Goal: Task Accomplishment & Management: Manage account settings

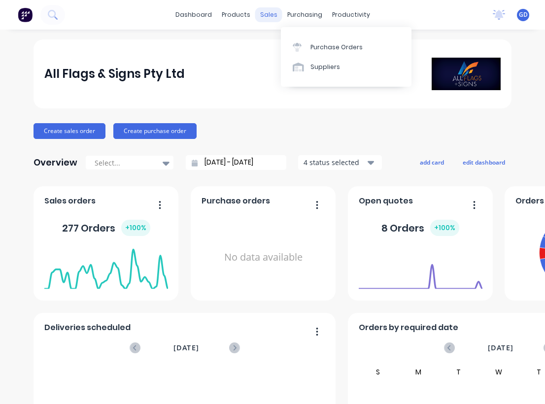
click at [270, 14] on div "sales" at bounding box center [268, 14] width 27 height 15
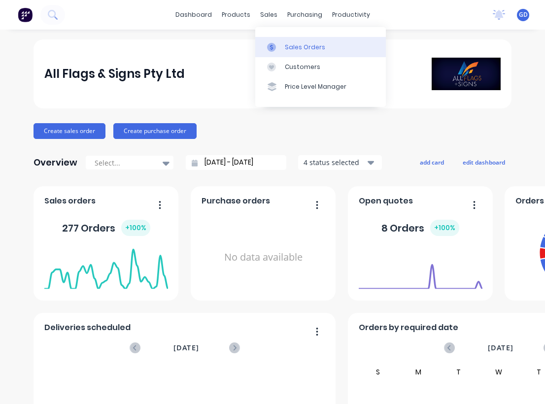
click at [299, 45] on div "Sales Orders" at bounding box center [305, 47] width 40 height 9
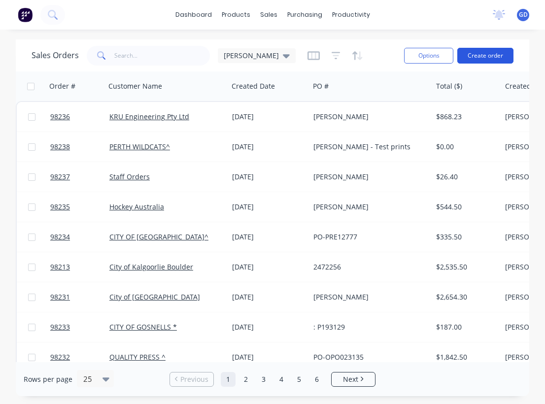
click at [478, 54] on button "Create order" at bounding box center [486, 56] width 56 height 16
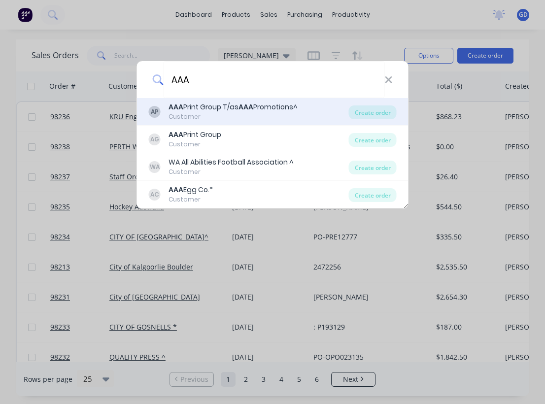
type input "AAA"
click at [247, 109] on b "AAA" at bounding box center [246, 107] width 15 height 10
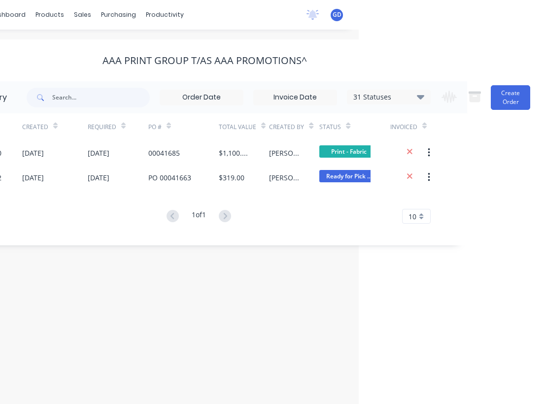
scroll to position [0, 186]
click at [510, 100] on button "Create Order" at bounding box center [510, 97] width 39 height 25
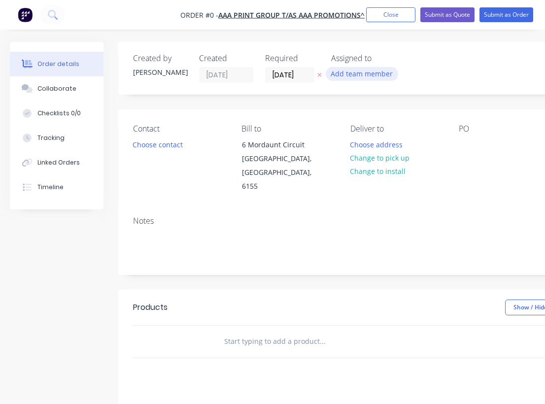
click at [352, 77] on button "Add team member" at bounding box center [362, 73] width 72 height 13
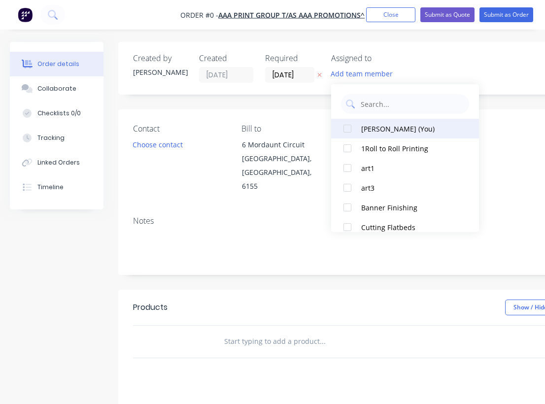
click at [352, 128] on div at bounding box center [348, 129] width 20 height 20
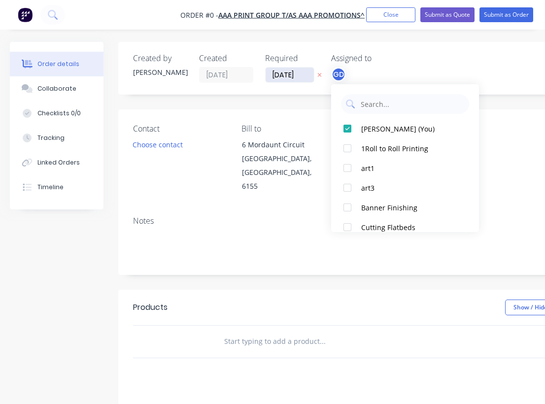
click at [296, 78] on div "Order details Collaborate Checklists 0/0 Tracking Linked Orders Timeline Order …" at bounding box center [342, 326] width 685 height 568
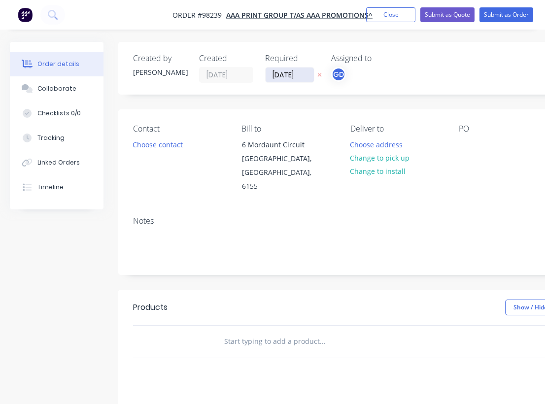
click at [276, 68] on input "[DATE]" at bounding box center [290, 75] width 48 height 15
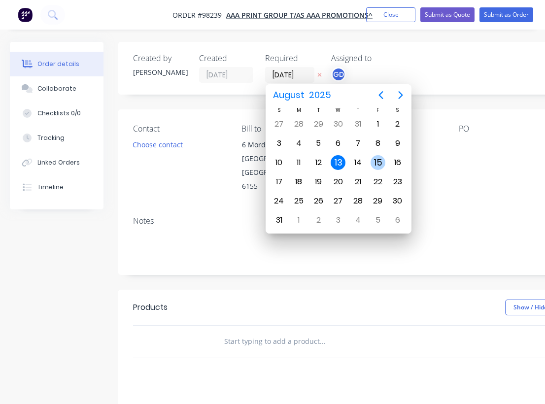
click at [377, 162] on div "15" at bounding box center [378, 162] width 15 height 15
type input "[DATE]"
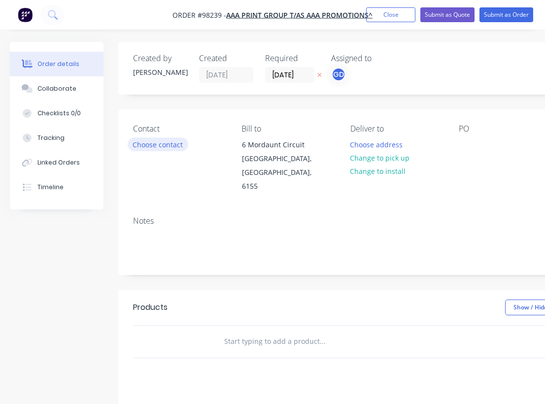
click at [155, 142] on button "Choose contact" at bounding box center [158, 144] width 61 height 13
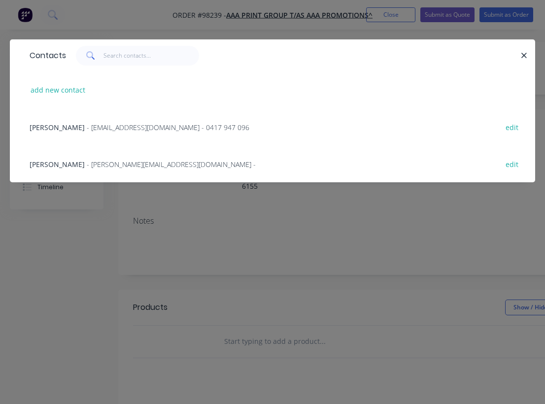
click at [68, 125] on span "[PERSON_NAME]" at bounding box center [57, 127] width 55 height 9
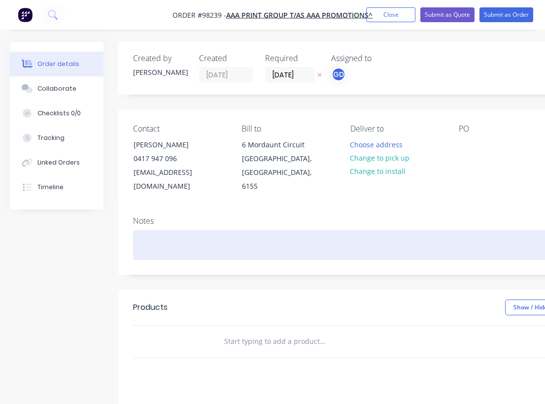
click at [135, 237] on div at bounding box center [397, 245] width 528 height 30
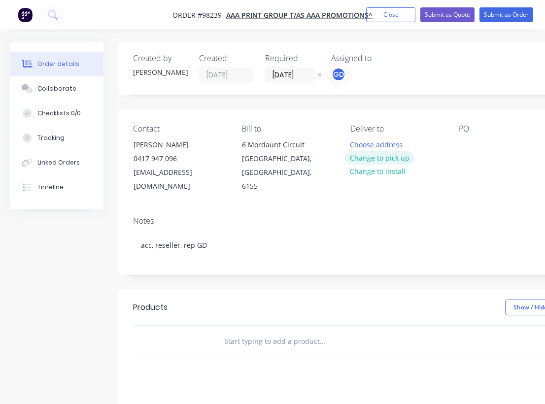
click at [381, 162] on button "Change to pick up" at bounding box center [380, 157] width 70 height 13
click at [466, 142] on div at bounding box center [467, 145] width 16 height 14
paste div
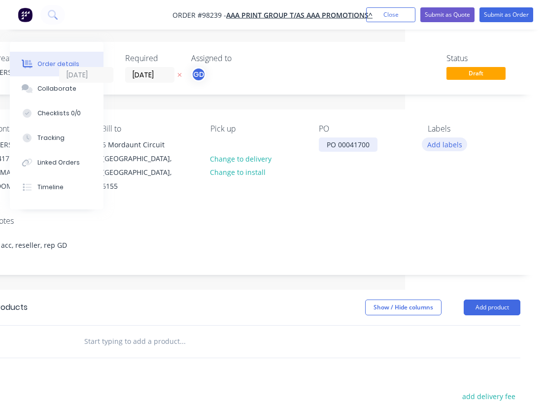
scroll to position [0, 140]
click at [454, 146] on button "Add labels" at bounding box center [444, 144] width 45 height 13
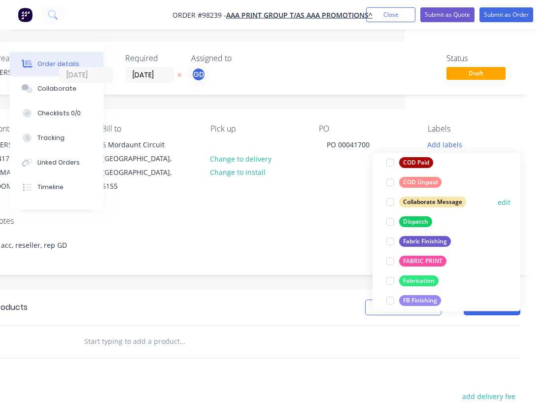
scroll to position [137, 0]
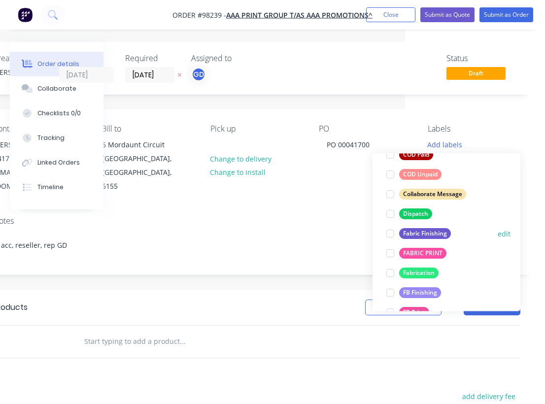
click at [430, 234] on div "Fabric Finishing" at bounding box center [425, 233] width 52 height 11
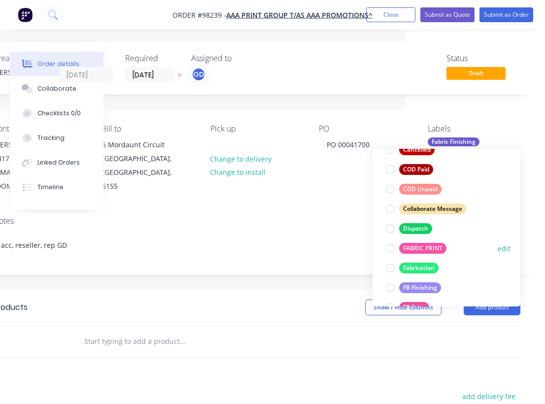
click at [427, 252] on div "FABRIC PRINT" at bounding box center [422, 248] width 47 height 11
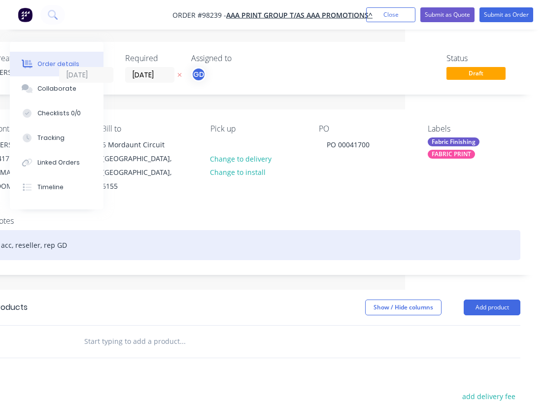
click at [304, 230] on div "acc, reseller, rep GD" at bounding box center [257, 245] width 528 height 30
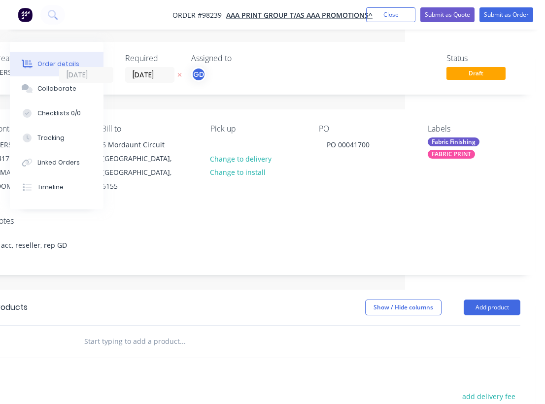
click at [137, 332] on input "text" at bounding box center [182, 342] width 197 height 20
paste input "2950mm x 2400mm Fabric Banner. (banner wall) Printed CMYK 1 side with Dye Sub i…"
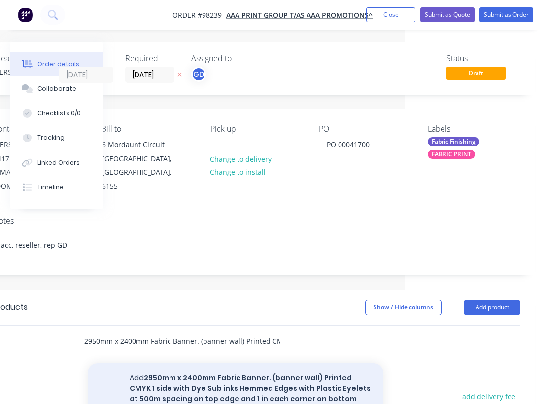
type input "2950mm x 2400mm Fabric Banner. (banner wall) Printed CMYK 1 side with Dye Sub i…"
click at [232, 371] on button "Add 2950mm x 2400mm Fabric Banner. (banner wall) Printed CMYK 1 side with Dye S…" at bounding box center [236, 393] width 296 height 61
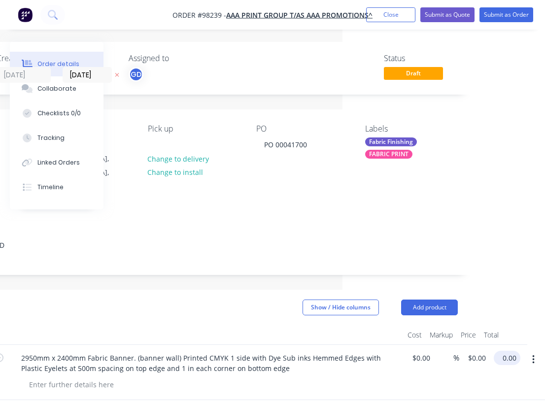
click at [505, 351] on input "0.00" at bounding box center [509, 358] width 23 height 14
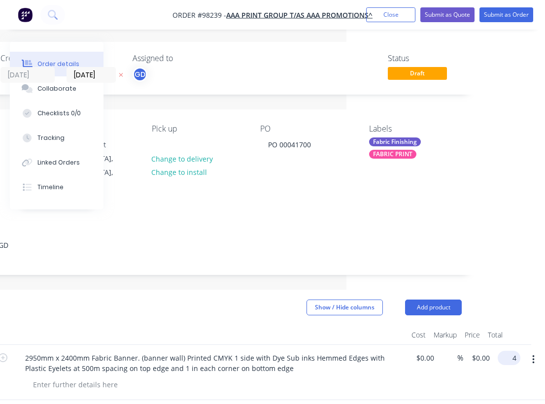
scroll to position [0, 191]
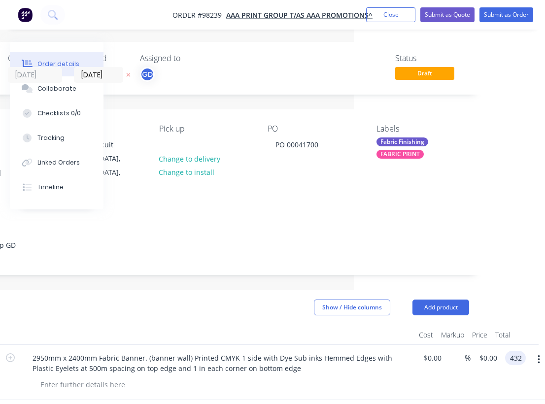
type input "$432.00"
click at [275, 325] on div at bounding box center [218, 335] width 394 height 20
click at [80, 378] on div at bounding box center [83, 385] width 101 height 14
paste div
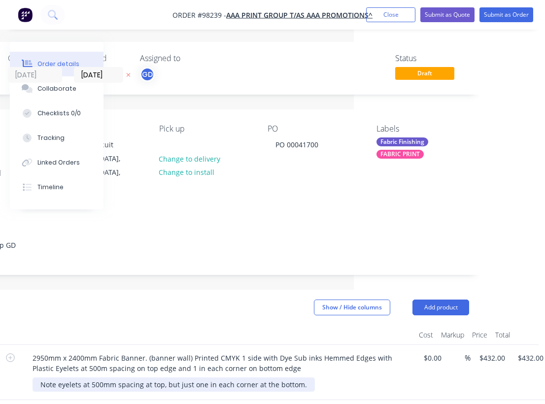
click at [59, 378] on div "Note eyelets at 500mm spacing at top, but just one in each corner at the bottom." at bounding box center [174, 385] width 283 height 14
click at [187, 378] on div "Note : plastic eyelets at 500mm spacing at top, but just one in each corner at …" at bounding box center [188, 385] width 310 height 14
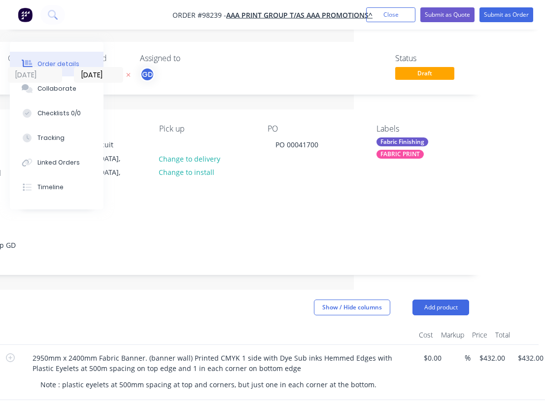
click at [195, 300] on div "Show / Hide columns Add product" at bounding box center [262, 308] width 416 height 16
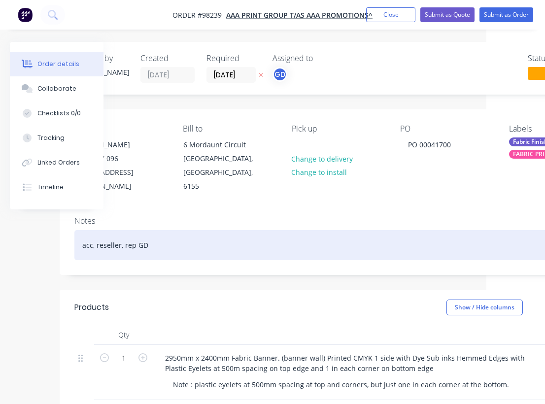
scroll to position [0, 0]
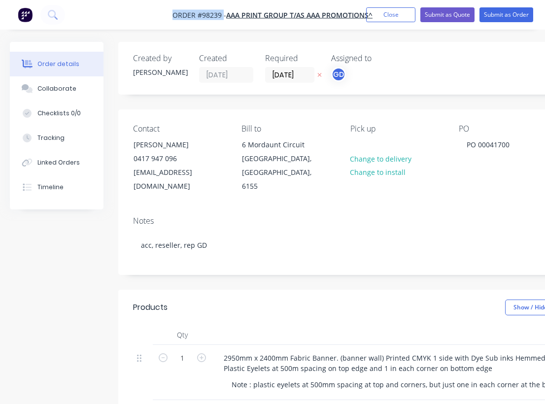
drag, startPoint x: 167, startPoint y: 9, endPoint x: 223, endPoint y: 12, distance: 56.8
click at [223, 12] on nav "Order #98239 - AAA Print Group T/as AAA Promotions^ Add product Close Submit as…" at bounding box center [272, 15] width 545 height 30
copy span "Order #98239"
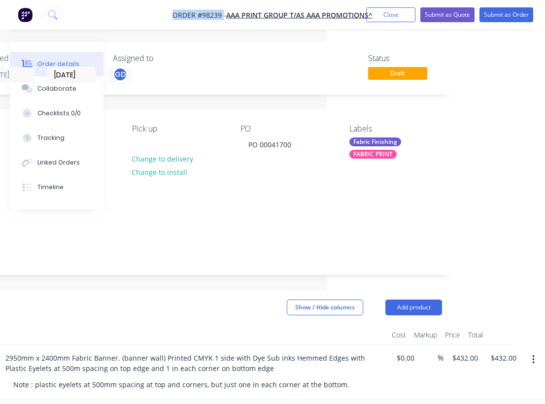
scroll to position [0, 218]
click at [386, 13] on button "Close" at bounding box center [390, 14] width 49 height 15
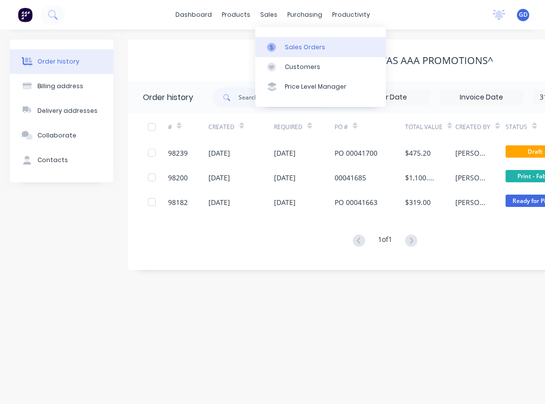
click at [292, 45] on div "Sales Orders" at bounding box center [305, 47] width 40 height 9
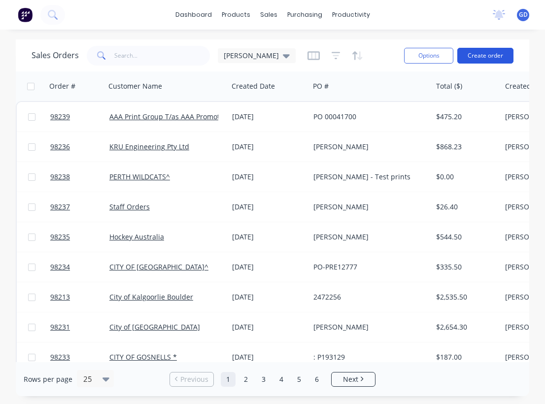
click at [485, 54] on button "Create order" at bounding box center [486, 56] width 56 height 16
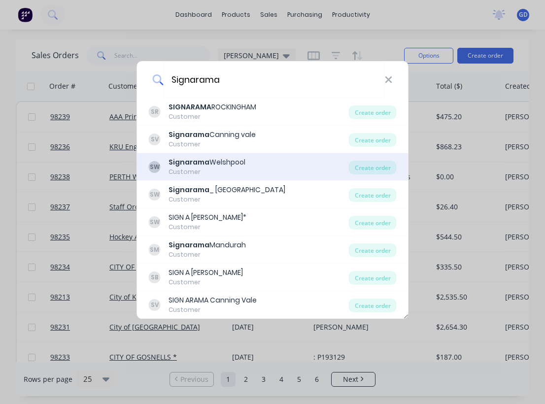
type input "Signarama"
click at [204, 166] on b "Signarama" at bounding box center [189, 162] width 41 height 10
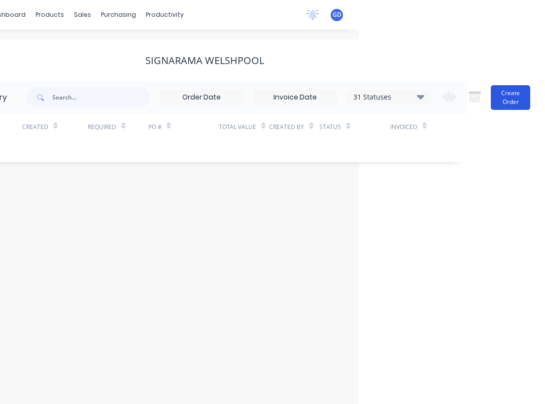
scroll to position [0, 186]
click at [518, 101] on button "Create Order" at bounding box center [510, 97] width 39 height 25
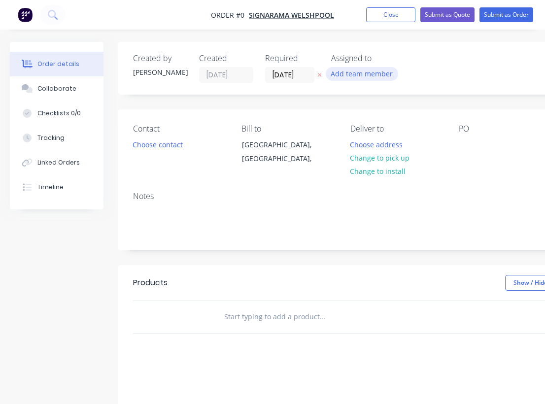
click at [368, 78] on button "Add team member" at bounding box center [362, 73] width 72 height 13
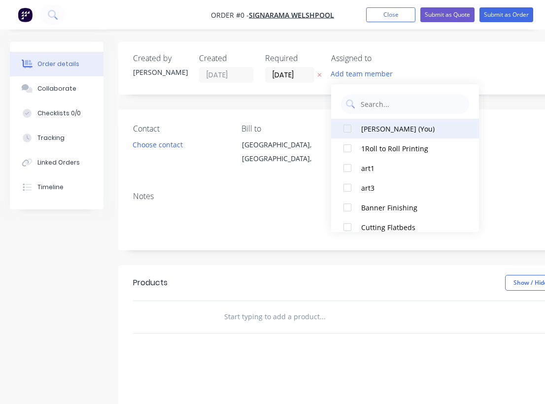
click at [368, 129] on div "[PERSON_NAME] (You)" at bounding box center [410, 129] width 99 height 10
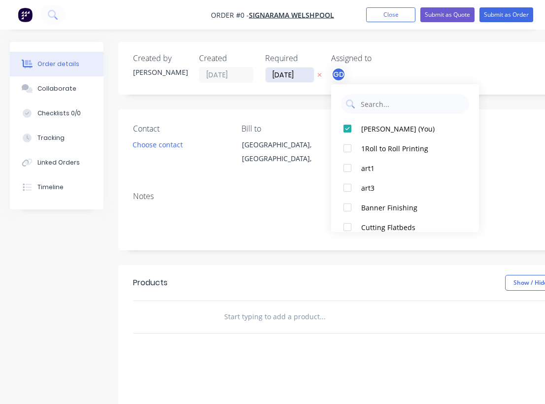
click at [280, 72] on div "Order details Collaborate Checklists 0/0 Tracking Linked Orders Timeline Order …" at bounding box center [342, 313] width 685 height 543
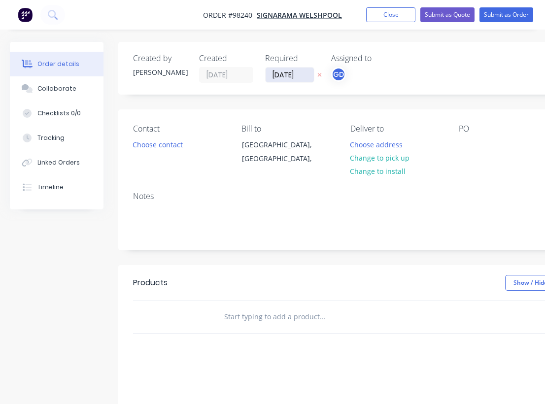
click at [283, 71] on input "[DATE]" at bounding box center [290, 75] width 48 height 15
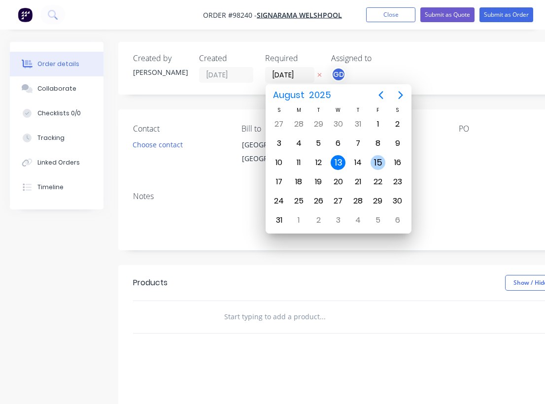
click at [381, 162] on div "15" at bounding box center [378, 162] width 15 height 15
type input "[DATE]"
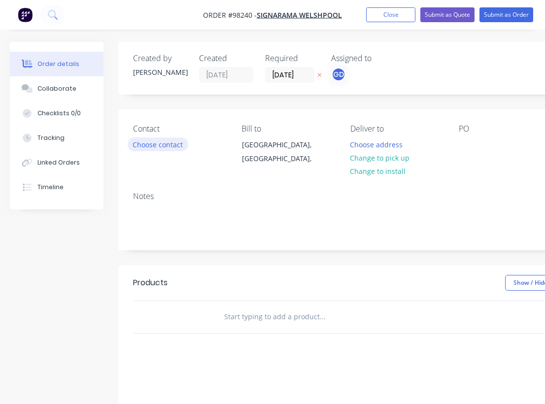
click at [142, 145] on button "Choose contact" at bounding box center [158, 144] width 61 height 13
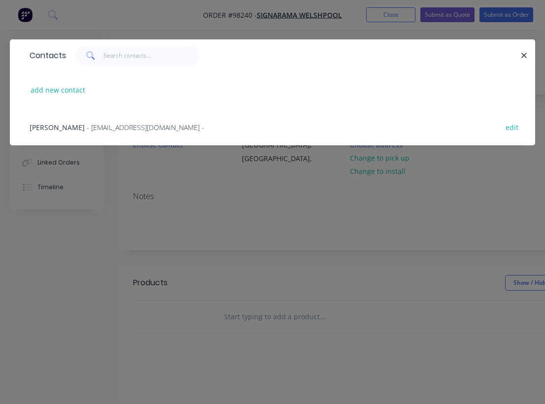
click at [87, 125] on span "- [EMAIL_ADDRESS][DOMAIN_NAME] -" at bounding box center [145, 127] width 117 height 9
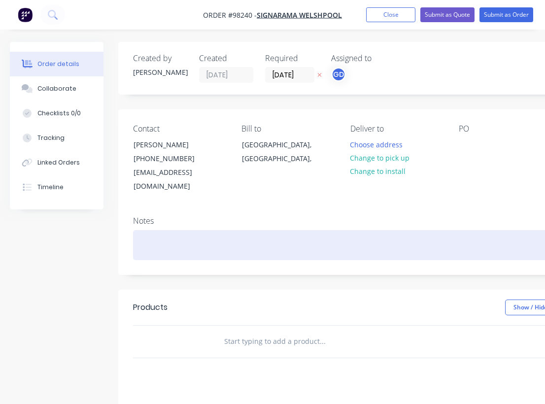
click at [149, 230] on div at bounding box center [397, 245] width 528 height 30
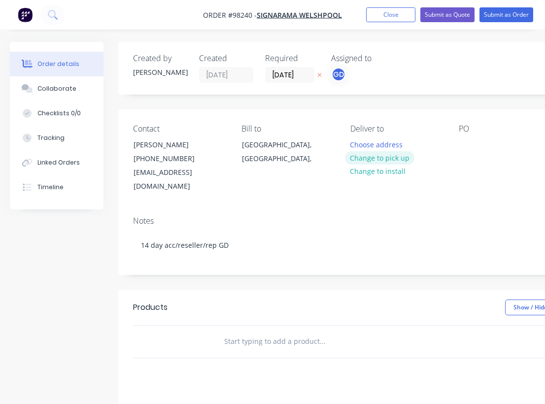
click at [365, 156] on button "Change to pick up" at bounding box center [380, 157] width 70 height 13
click at [363, 144] on div at bounding box center [359, 145] width 16 height 14
click at [349, 216] on div "Notes" at bounding box center [397, 220] width 528 height 9
click at [458, 143] on div "Contact [PERSON_NAME] [PHONE_NUMBER] [EMAIL_ADDRESS][DOMAIN_NAME] Bill to [GEOG…" at bounding box center [396, 158] width 557 height 99
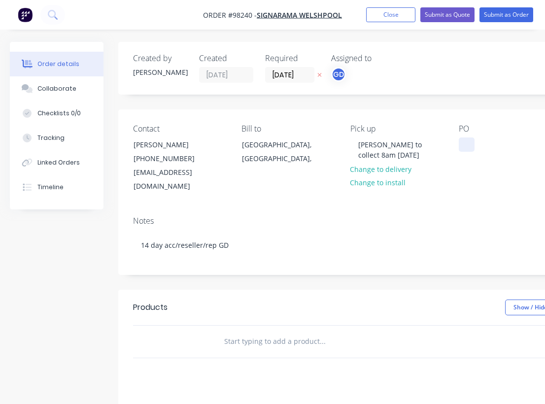
click at [464, 145] on div at bounding box center [467, 145] width 16 height 14
paste div
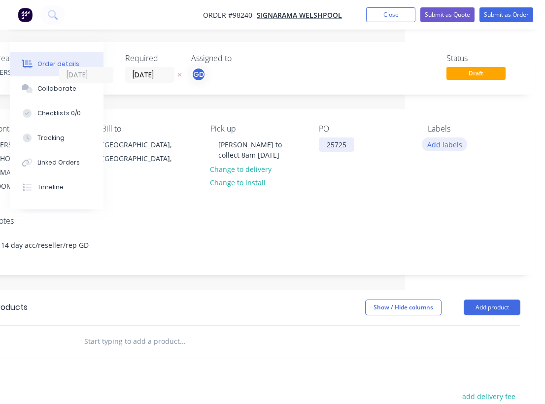
scroll to position [0, 140]
click at [440, 146] on button "Add labels" at bounding box center [444, 144] width 45 height 13
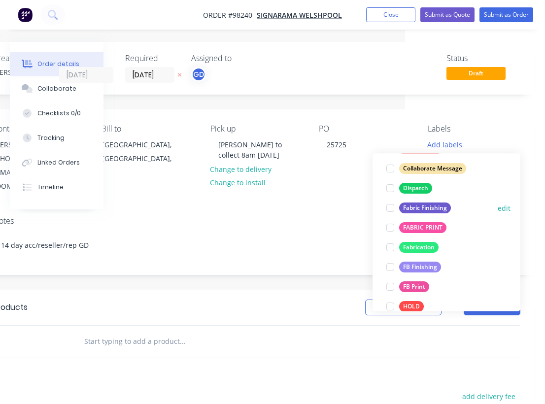
scroll to position [163, 0]
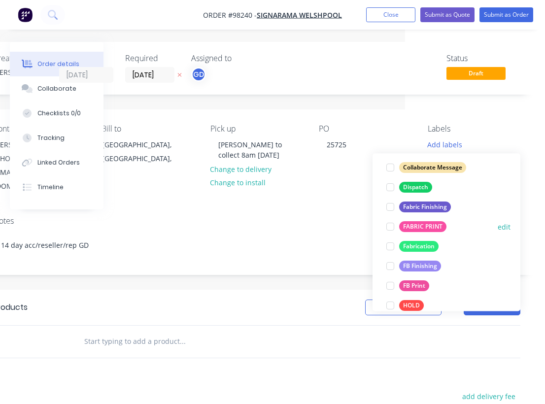
click at [427, 227] on div "FABRIC PRINT" at bounding box center [422, 227] width 47 height 11
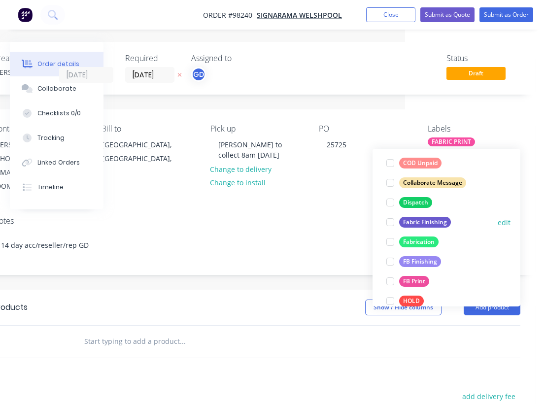
click at [426, 222] on div "Fabric Finishing" at bounding box center [425, 222] width 52 height 11
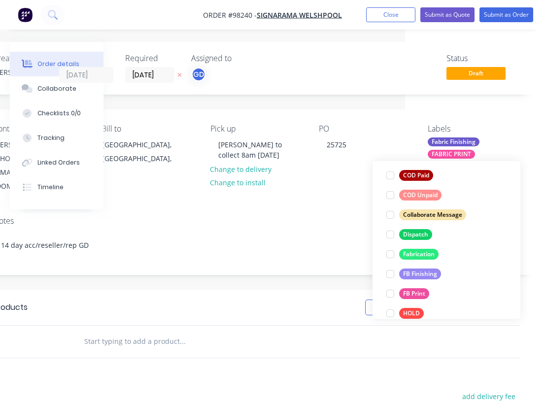
click at [325, 215] on div "Notes 14 day acc/reseller/rep GD" at bounding box center [256, 242] width 557 height 66
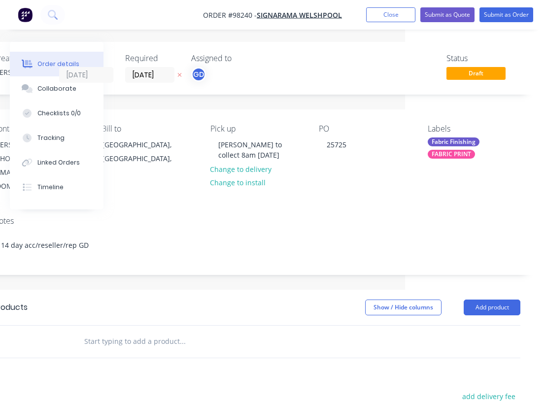
click at [113, 332] on input "text" at bounding box center [182, 342] width 197 height 20
paste input "Teardrop flags double sided to suit the 3m pole Anders system White hem."
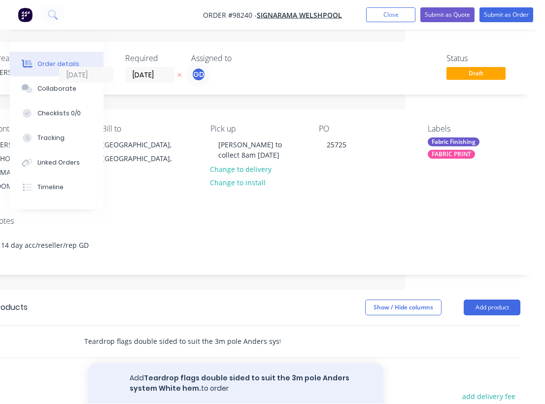
type input "Teardrop flags double sided to suit the 3m pole Anders system White hem."
click at [199, 366] on button "Add Teardrop flags double sided to suit the 3m pole Anders system White hem. to…" at bounding box center [236, 383] width 296 height 40
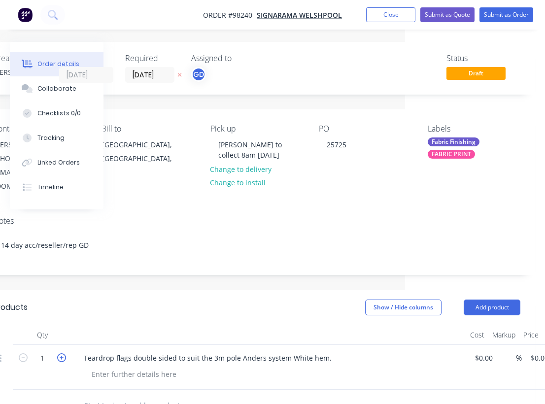
click at [60, 354] on icon "button" at bounding box center [61, 358] width 9 height 9
type input "2"
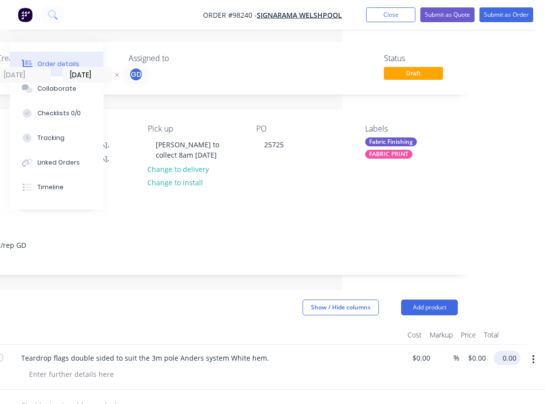
click at [509, 351] on input "0.00" at bounding box center [509, 358] width 23 height 14
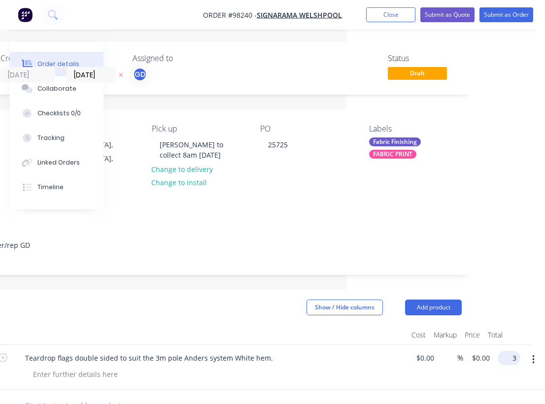
scroll to position [0, 191]
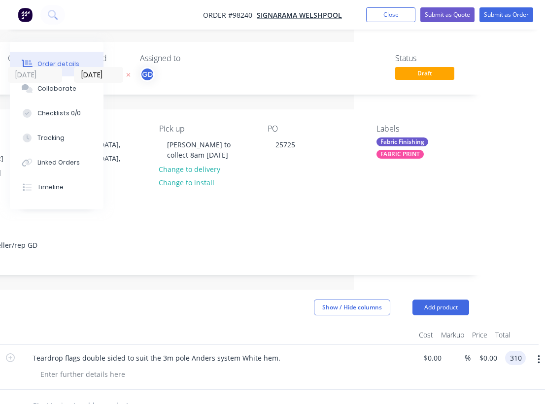
type input "$310.00"
type input "$155.00"
click at [336, 325] on div at bounding box center [218, 335] width 394 height 20
click at [448, 300] on button "Add product" at bounding box center [441, 308] width 57 height 16
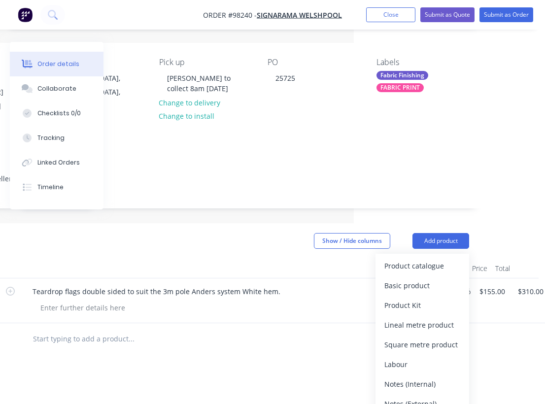
scroll to position [84, 191]
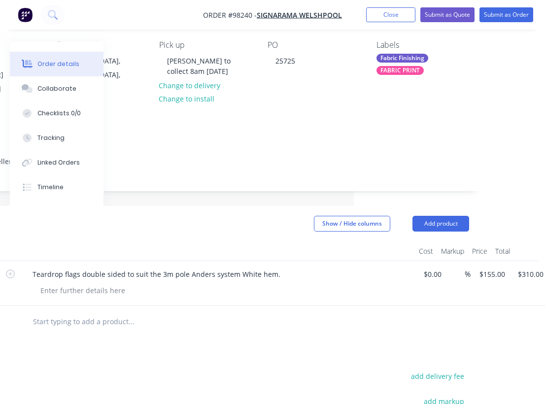
click at [278, 283] on div at bounding box center [222, 290] width 379 height 14
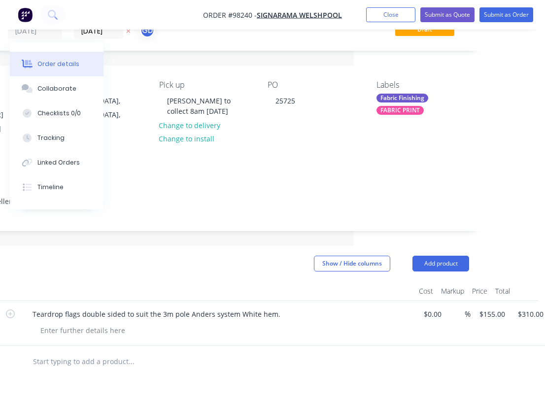
click at [398, 98] on div "Fabric Finishing" at bounding box center [403, 98] width 52 height 9
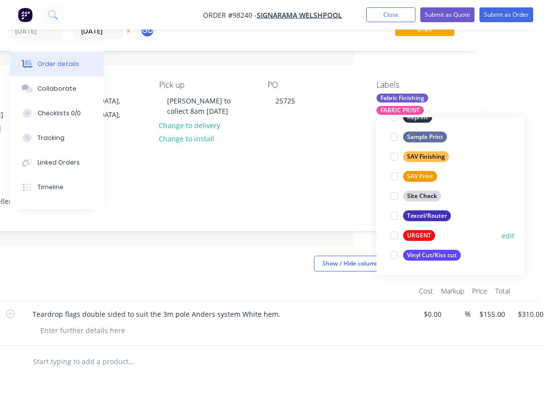
scroll to position [473, 0]
click at [419, 234] on div "URGENT" at bounding box center [419, 235] width 32 height 11
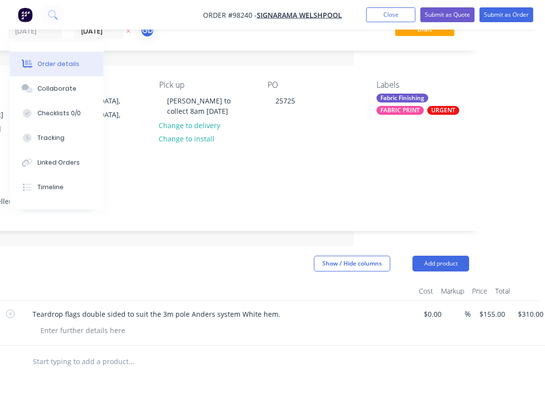
click at [279, 323] on div at bounding box center [222, 330] width 379 height 14
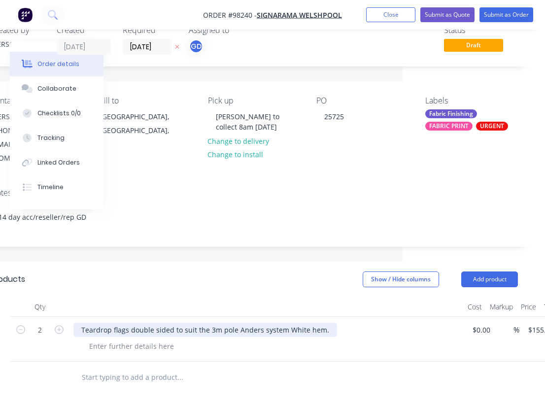
scroll to position [0, 142]
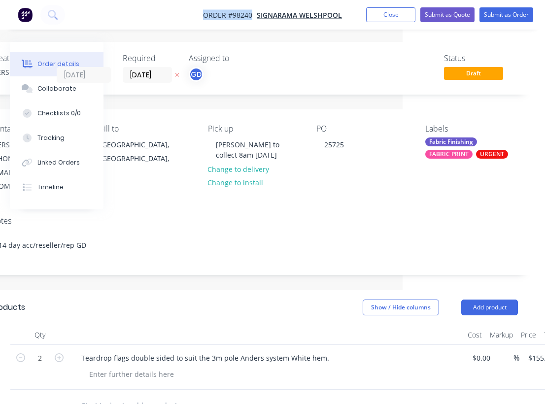
drag, startPoint x: 199, startPoint y: 8, endPoint x: 252, endPoint y: 18, distance: 54.2
click at [252, 18] on nav "Order #98240 - Signarama Welshpool Add product Close Submit as Quote Submit as …" at bounding box center [272, 15] width 545 height 30
copy span "Order #98240"
click at [386, 15] on button "Close" at bounding box center [390, 14] width 49 height 15
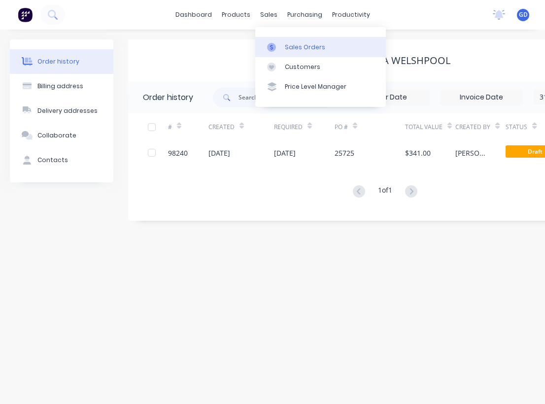
click at [301, 48] on div "Sales Orders" at bounding box center [305, 47] width 40 height 9
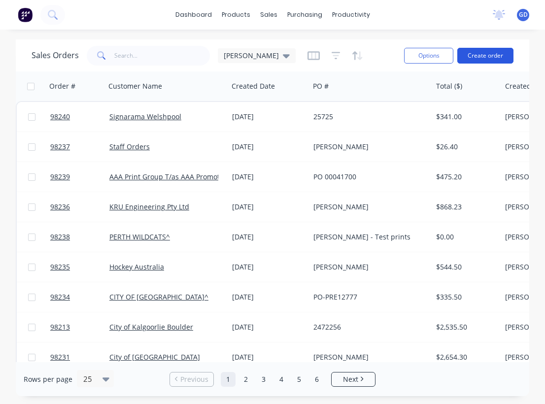
click at [496, 57] on button "Create order" at bounding box center [486, 56] width 56 height 16
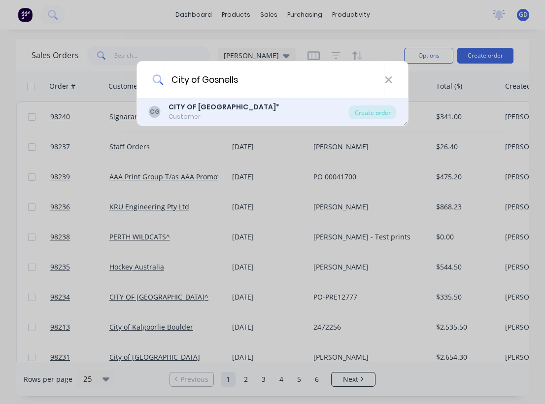
type input "City of Gosnells"
click at [184, 108] on b "CITY OF [GEOGRAPHIC_DATA]" at bounding box center [222, 107] width 107 height 10
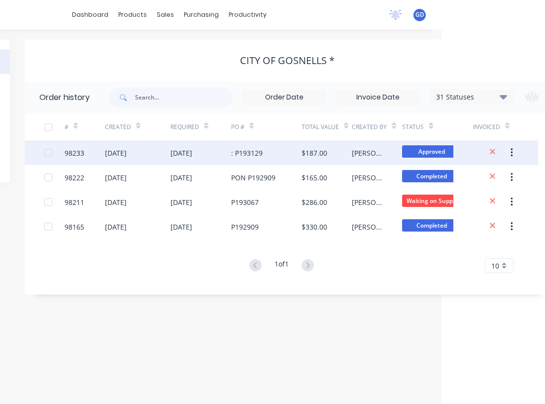
scroll to position [0, 156]
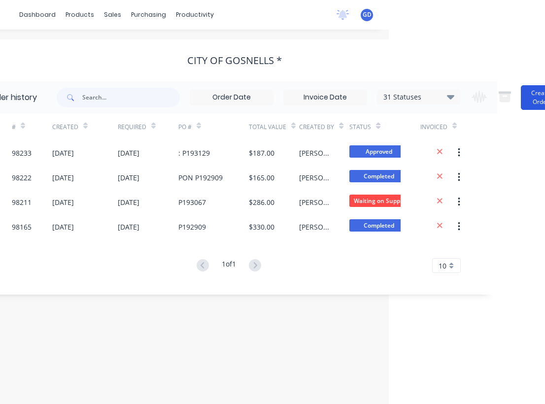
click at [535, 95] on button "Create Order" at bounding box center [540, 97] width 39 height 25
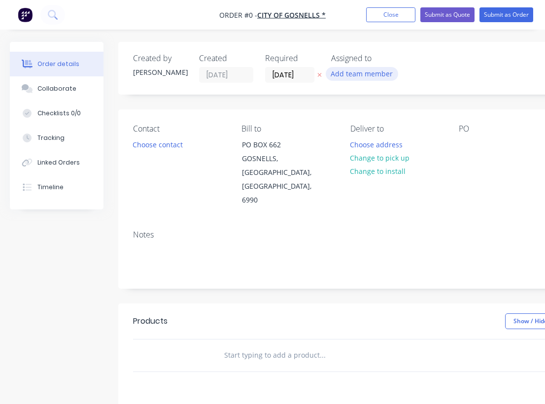
click at [354, 74] on button "Add team member" at bounding box center [362, 73] width 72 height 13
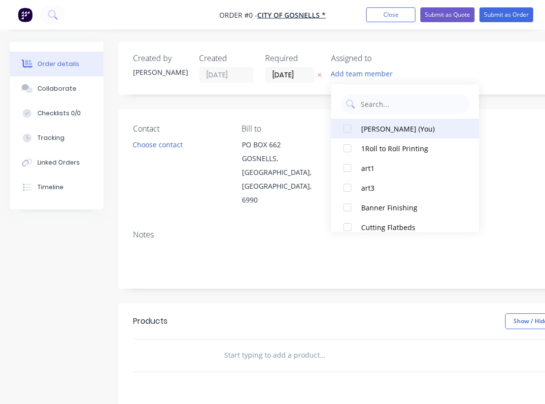
click at [353, 127] on div at bounding box center [348, 129] width 20 height 20
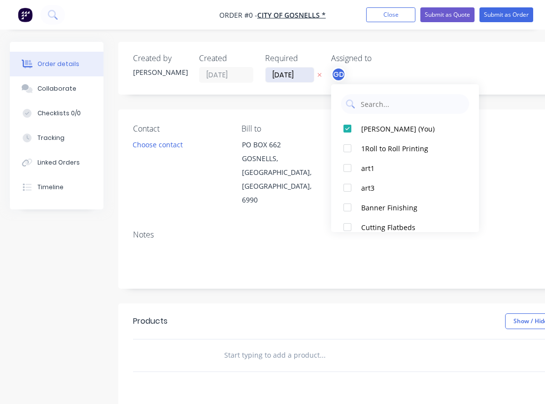
click at [286, 75] on div "Order details Collaborate Checklists 0/0 Tracking Linked Orders Timeline Order …" at bounding box center [342, 333] width 685 height 582
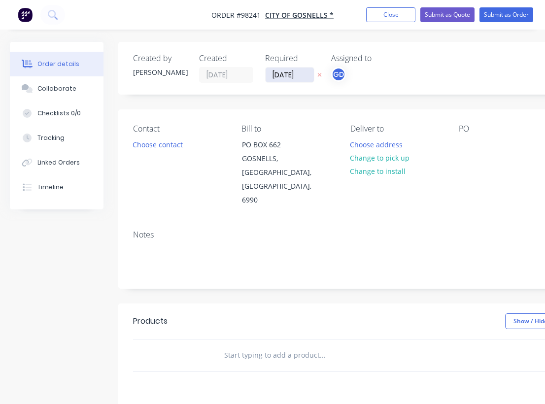
click at [286, 77] on input "[DATE]" at bounding box center [290, 75] width 48 height 15
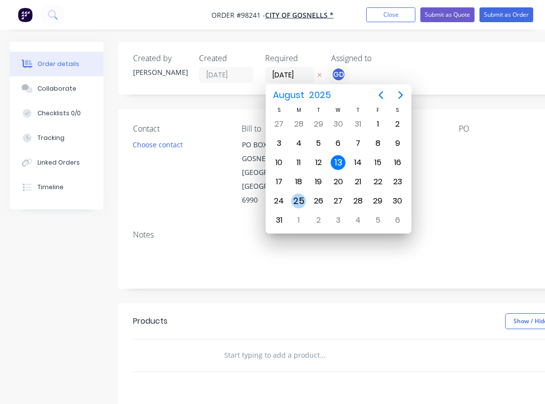
click at [300, 197] on div "25" at bounding box center [298, 201] width 15 height 15
type input "[DATE]"
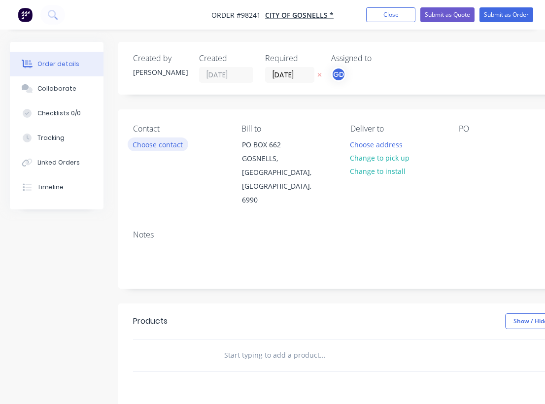
click at [169, 146] on button "Choose contact" at bounding box center [158, 144] width 61 height 13
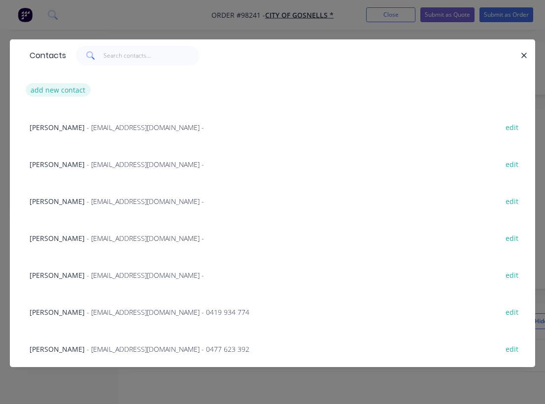
click at [52, 92] on button "add new contact" at bounding box center [58, 89] width 65 height 13
select select "AU"
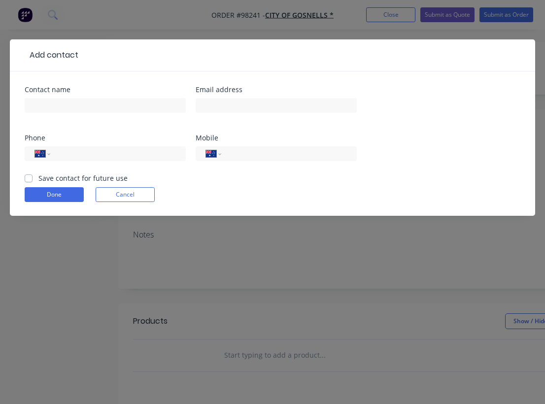
click at [38, 177] on label "Save contact for future use" at bounding box center [82, 178] width 89 height 10
click at [32, 177] on input "Save contact for future use" at bounding box center [29, 177] width 8 height 9
checkbox input "true"
paste input "[EMAIL_ADDRESS][DOMAIN_NAME]"
type input "[EMAIL_ADDRESS][DOMAIN_NAME]"
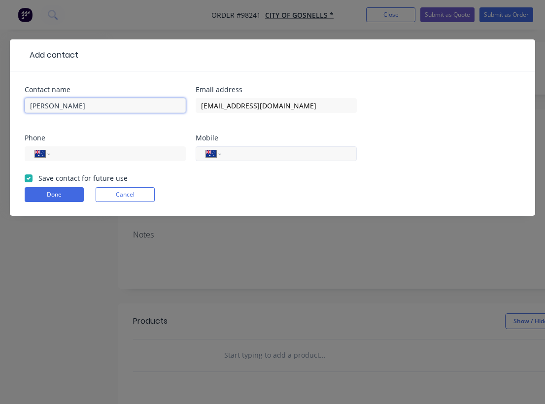
type input "[PERSON_NAME]"
click at [248, 154] on input "tel" at bounding box center [287, 153] width 118 height 11
paste input "0407 385 933"
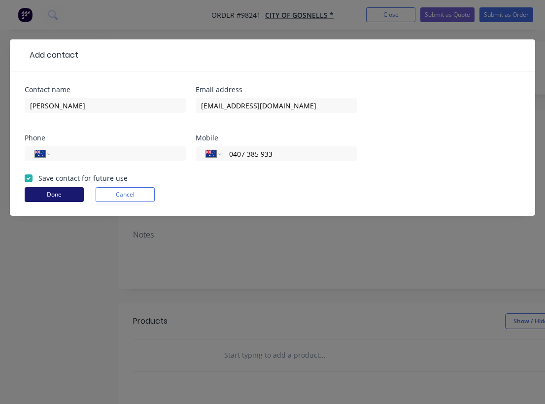
type input "0407 385 933"
click at [63, 201] on button "Done" at bounding box center [54, 194] width 59 height 15
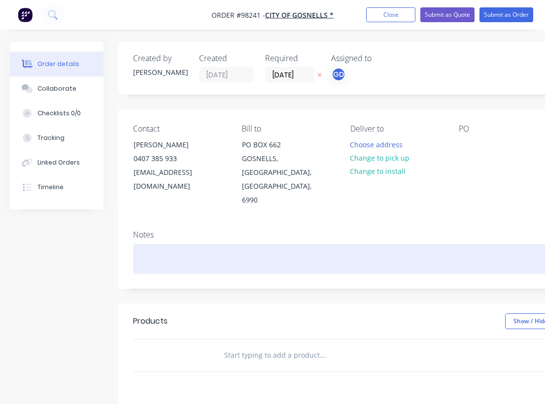
click at [145, 244] on div at bounding box center [397, 259] width 528 height 30
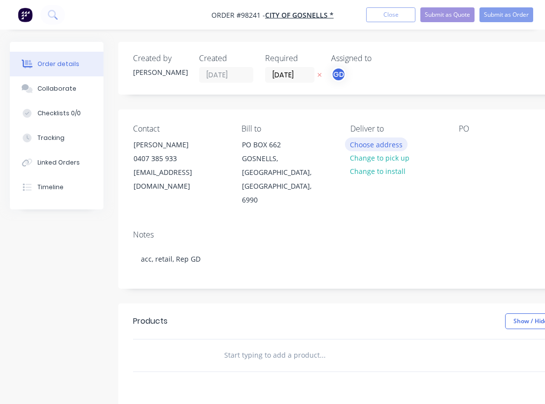
click at [378, 144] on button "Choose address" at bounding box center [376, 144] width 63 height 13
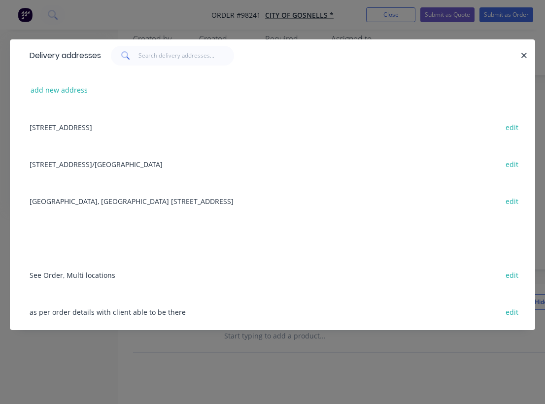
scroll to position [20, 0]
click at [109, 315] on div "as per order details with client able to be there edit" at bounding box center [273, 311] width 496 height 37
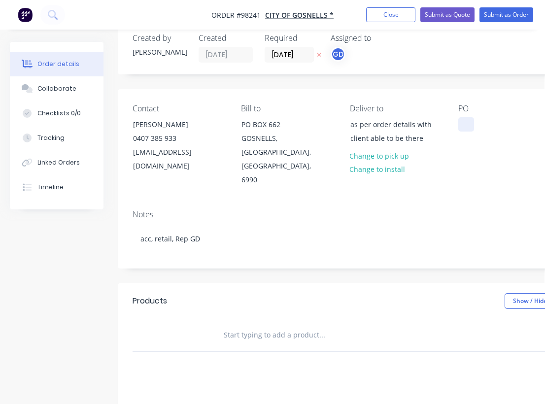
click at [461, 124] on div at bounding box center [467, 124] width 16 height 14
paste div
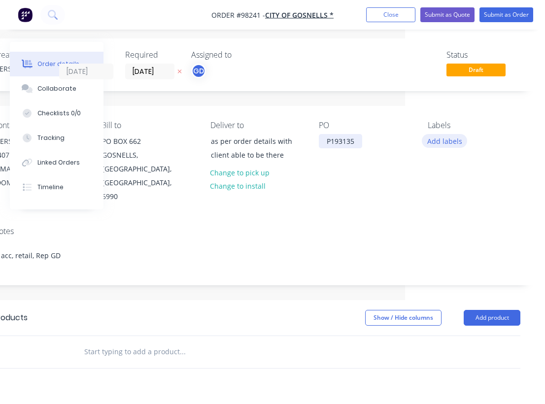
scroll to position [3, 140]
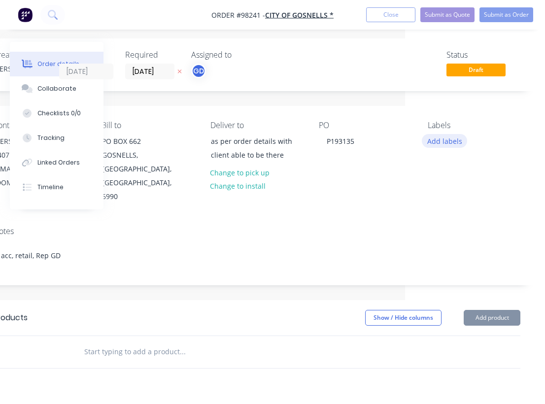
click at [456, 144] on button "Add labels" at bounding box center [444, 140] width 45 height 13
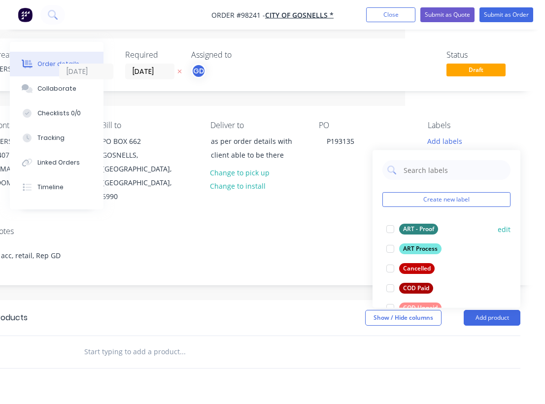
click at [424, 228] on div "ART - Proof" at bounding box center [418, 229] width 39 height 11
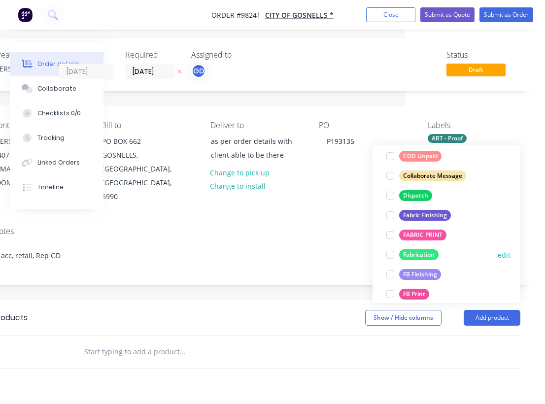
scroll to position [150, 0]
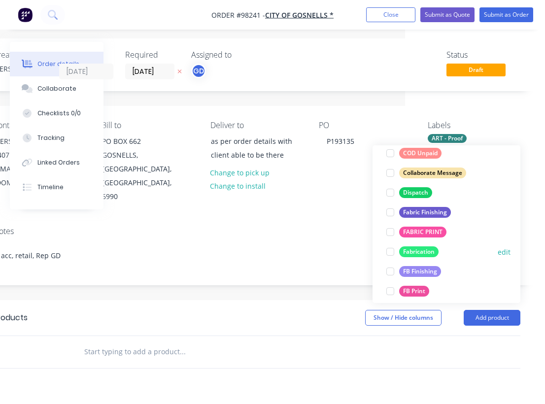
click at [420, 254] on div "Fabrication" at bounding box center [418, 252] width 39 height 11
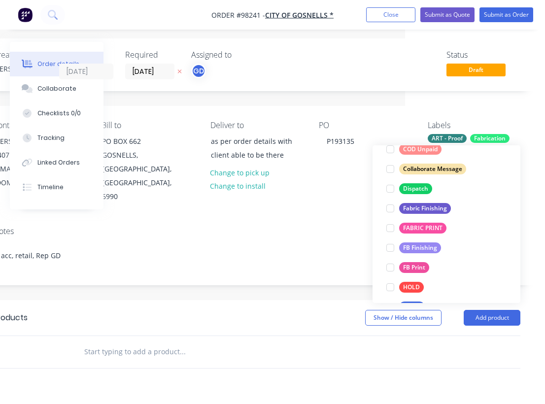
scroll to position [177, 0]
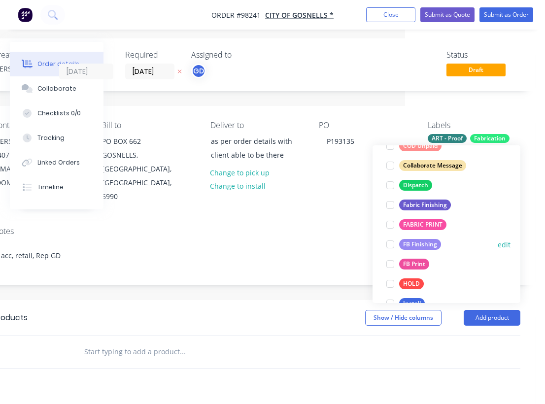
click at [424, 246] on div "FB Finishing" at bounding box center [420, 244] width 42 height 11
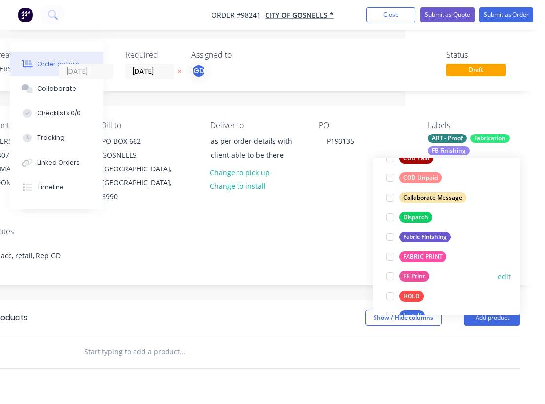
click at [424, 275] on div "FB Print" at bounding box center [414, 276] width 30 height 11
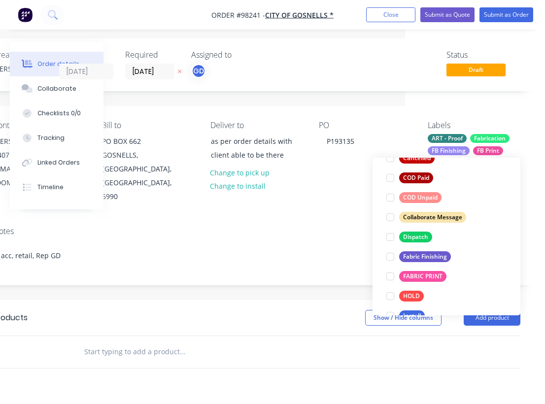
click at [424, 275] on div "FABRIC PRINT" at bounding box center [422, 276] width 47 height 11
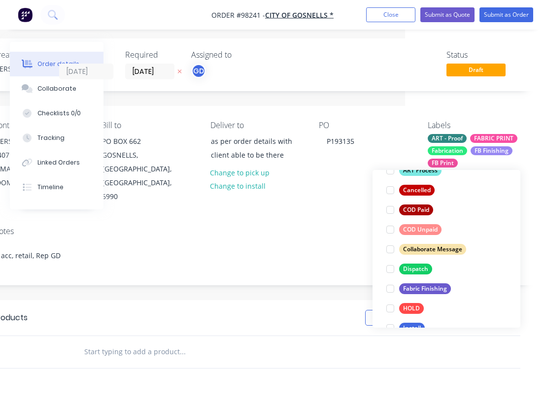
click at [424, 275] on button "Dispatch" at bounding box center [410, 269] width 54 height 14
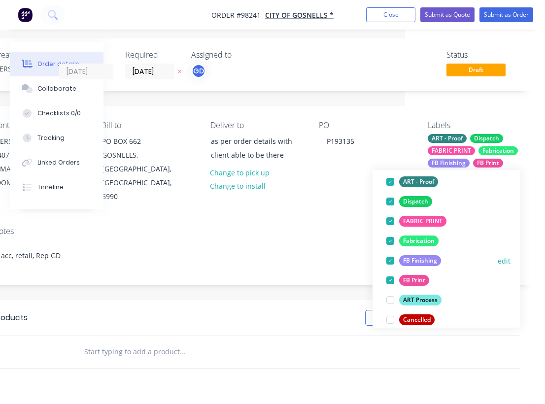
scroll to position [66, 0]
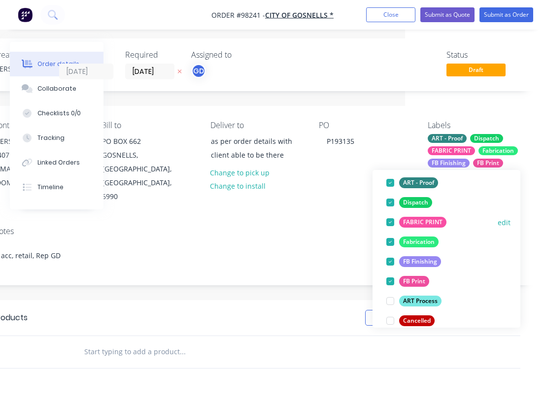
click at [389, 222] on div at bounding box center [391, 222] width 20 height 20
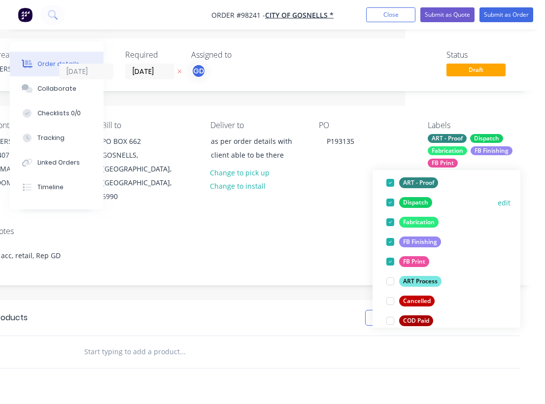
click at [392, 203] on div at bounding box center [391, 203] width 20 height 20
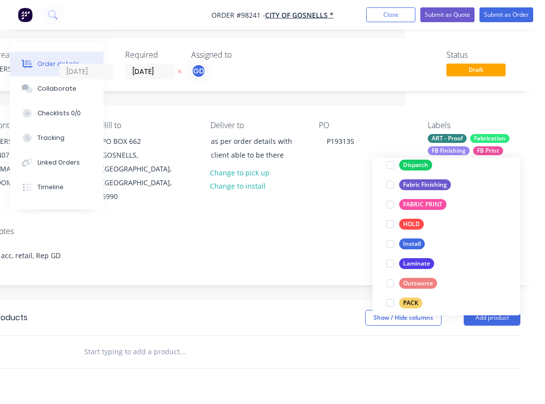
scroll to position [250, 0]
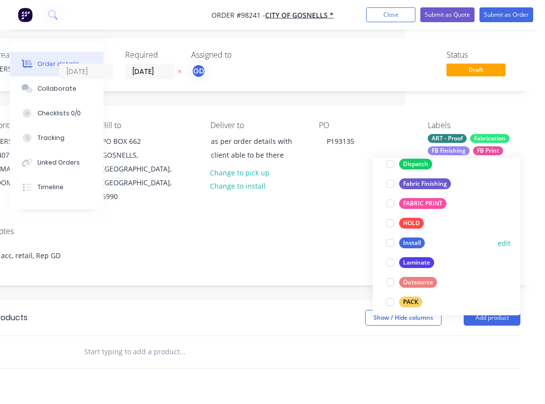
click at [416, 243] on div "Install" at bounding box center [412, 243] width 26 height 11
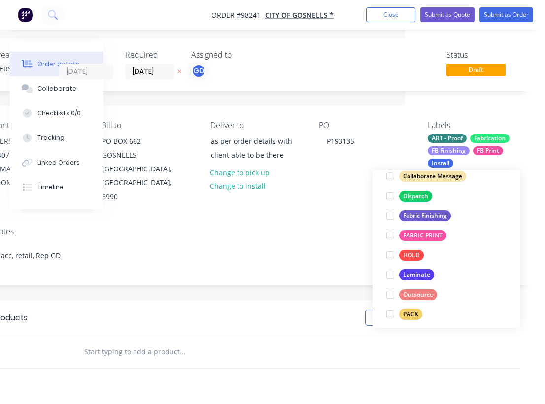
scroll to position [270, 0]
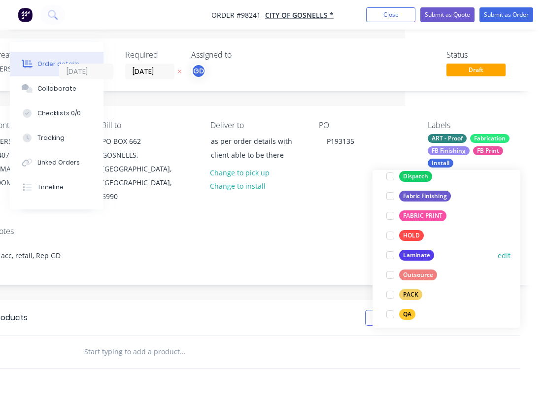
click at [415, 255] on div "Laminate" at bounding box center [416, 255] width 35 height 11
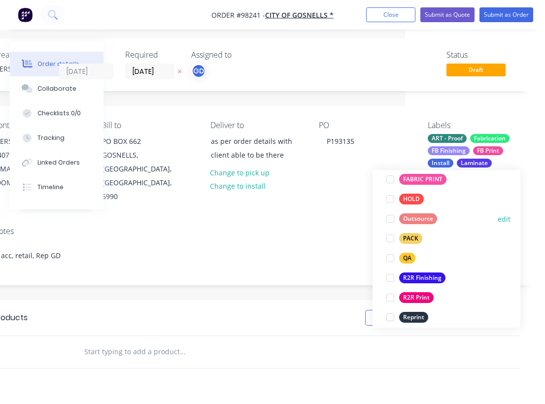
scroll to position [329, 0]
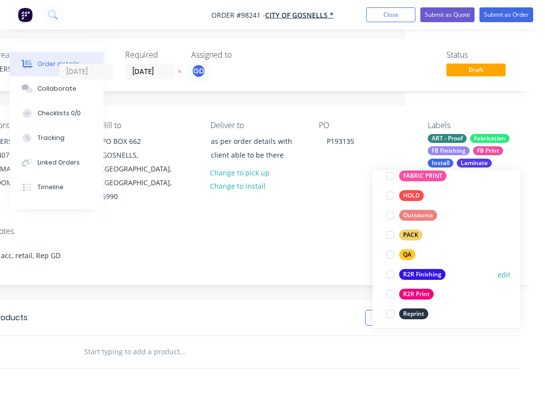
click at [418, 273] on div "R2R Finishing" at bounding box center [422, 274] width 46 height 11
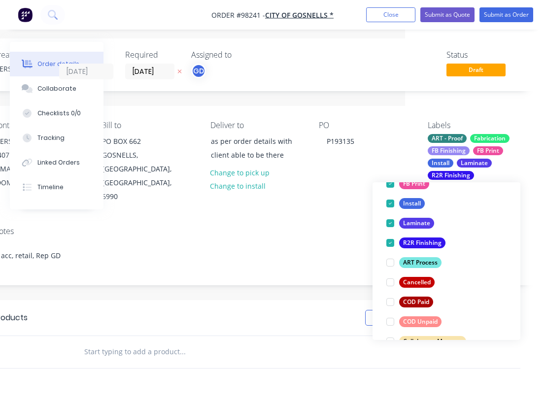
scroll to position [136, 0]
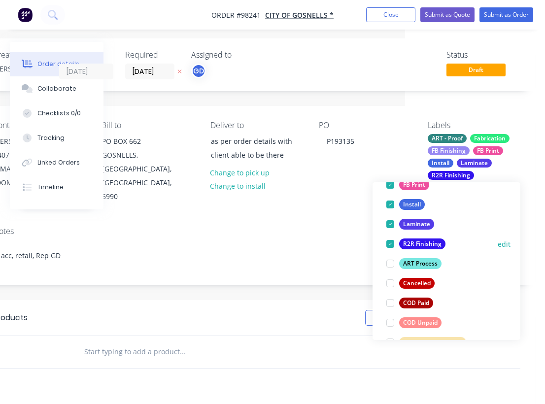
click at [390, 243] on div at bounding box center [391, 244] width 20 height 20
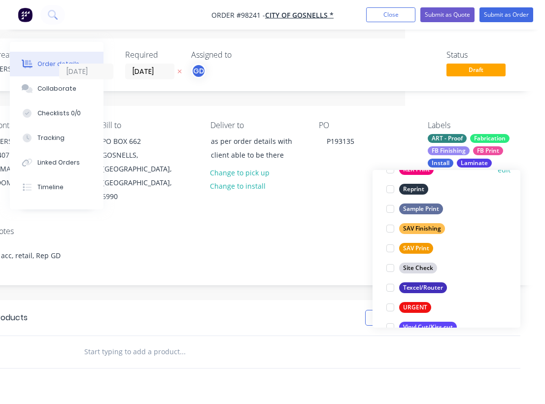
scroll to position [454, 0]
click at [395, 248] on div at bounding box center [391, 249] width 20 height 20
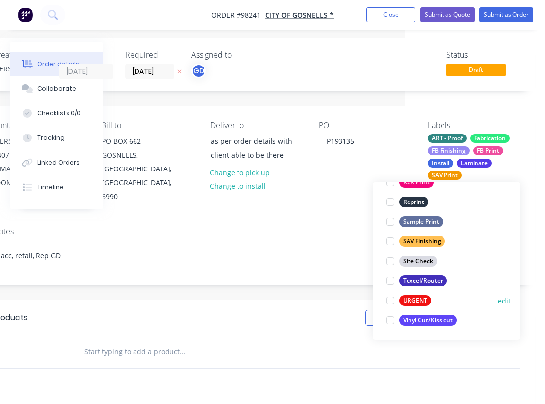
scroll to position [473, 0]
click at [392, 301] on div at bounding box center [391, 301] width 20 height 20
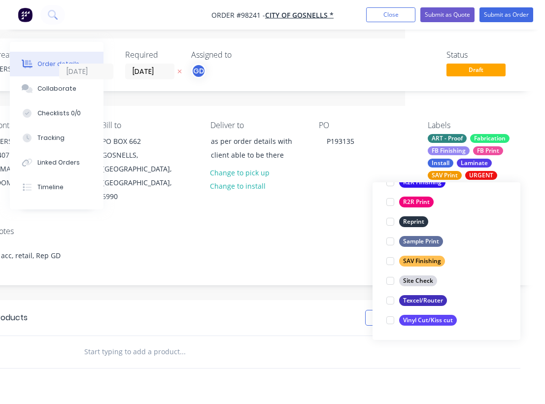
click at [274, 219] on div "Notes acc, retail, Rep GD" at bounding box center [256, 252] width 557 height 66
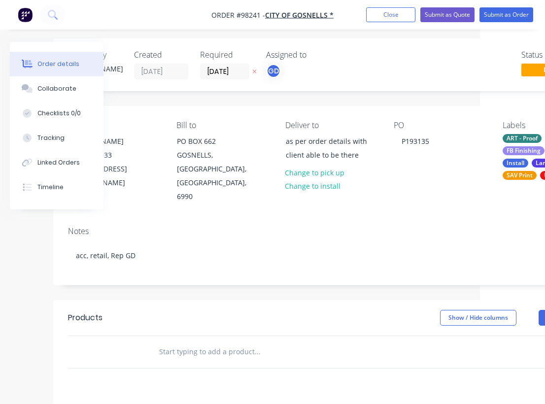
scroll to position [3, 57]
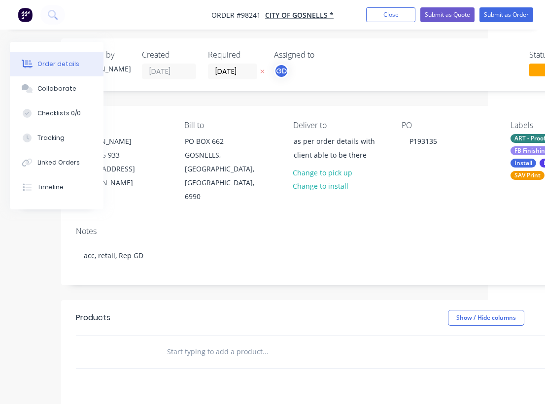
click at [194, 342] on input "text" at bounding box center [265, 352] width 197 height 20
paste input "4 signs for [GEOGRAPHIC_DATA], [GEOGRAPHIC_DATA]. ([PERSON_NAME][GEOGRAPHIC_DAT…"
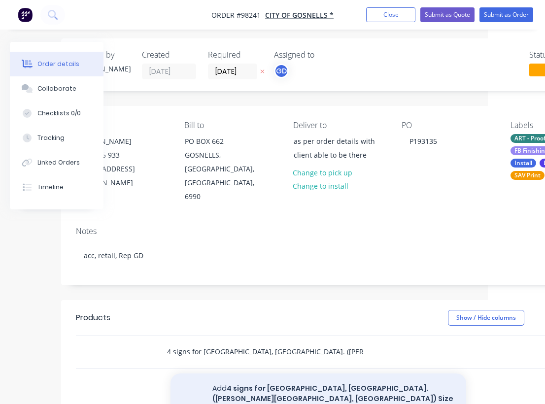
type input "4 signs for [GEOGRAPHIC_DATA], [GEOGRAPHIC_DATA]. ([PERSON_NAME][GEOGRAPHIC_DAT…"
click at [268, 374] on button "Add 4 signs for [GEOGRAPHIC_DATA], [GEOGRAPHIC_DATA]. ([PERSON_NAME][GEOGRAPHIC…" at bounding box center [319, 399] width 296 height 51
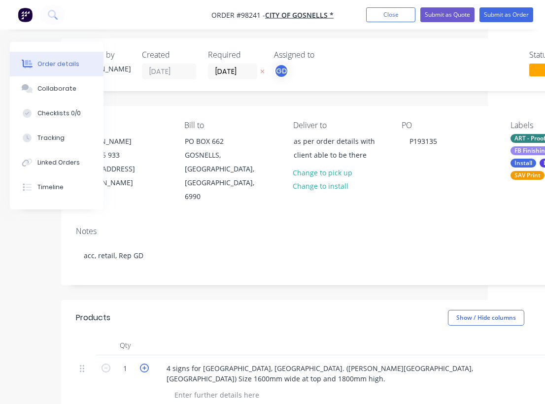
click at [146, 364] on icon "button" at bounding box center [144, 368] width 9 height 9
type input "4"
click at [193, 336] on div at bounding box center [352, 346] width 394 height 20
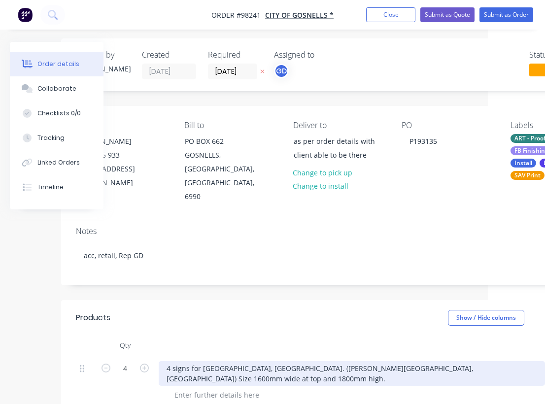
click at [222, 361] on div "4 signs for [GEOGRAPHIC_DATA], [GEOGRAPHIC_DATA]. ([PERSON_NAME][GEOGRAPHIC_DAT…" at bounding box center [352, 373] width 387 height 25
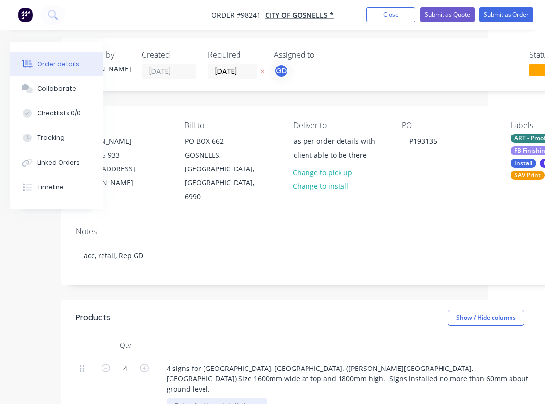
click at [187, 398] on div at bounding box center [217, 405] width 101 height 14
paste div
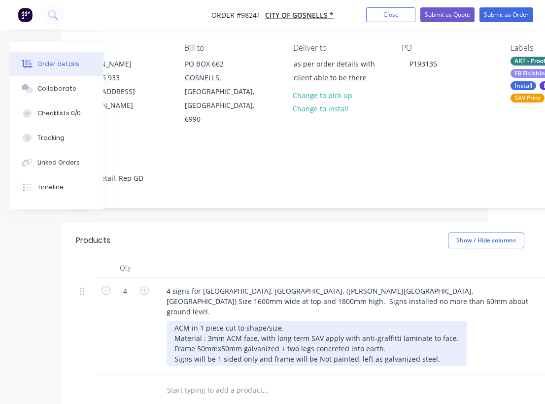
scroll to position [82, 57]
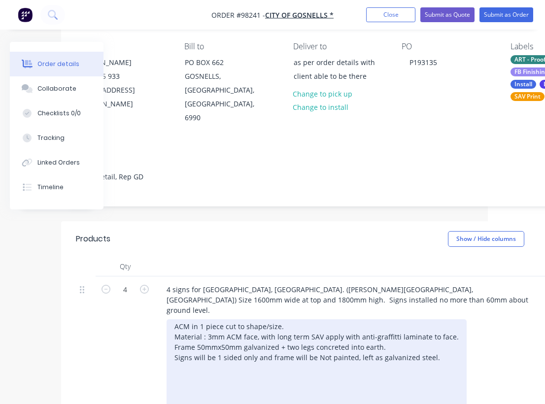
click at [184, 337] on div "ACM in 1 piece cut to shape/size. Material : 3mm ACM face, with long term SAV a…" at bounding box center [317, 372] width 300 height 107
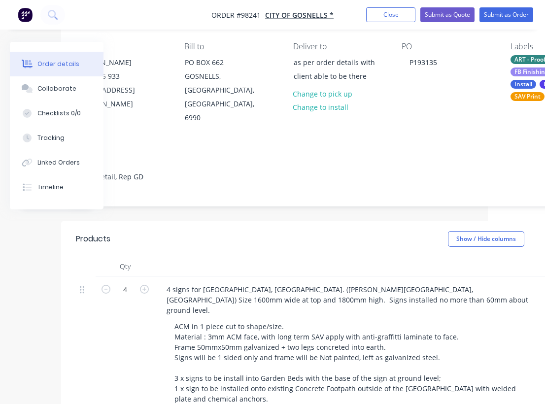
click at [355, 231] on header "Products Show / Hide columns Add product" at bounding box center [339, 238] width 557 height 35
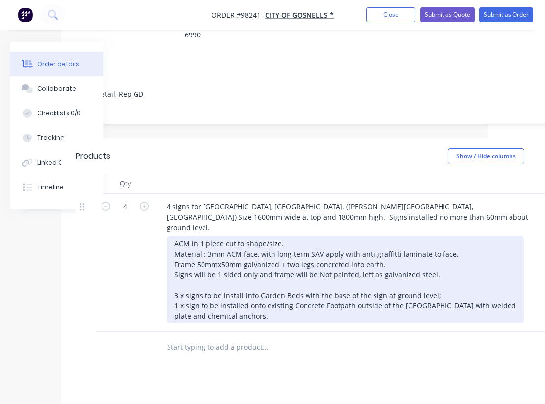
scroll to position [166, 57]
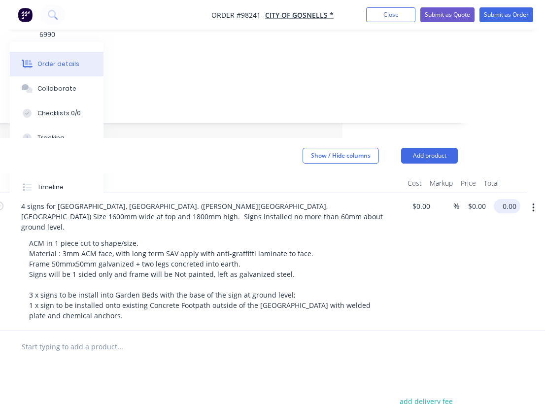
click at [514, 199] on input "0.00" at bounding box center [509, 206] width 23 height 14
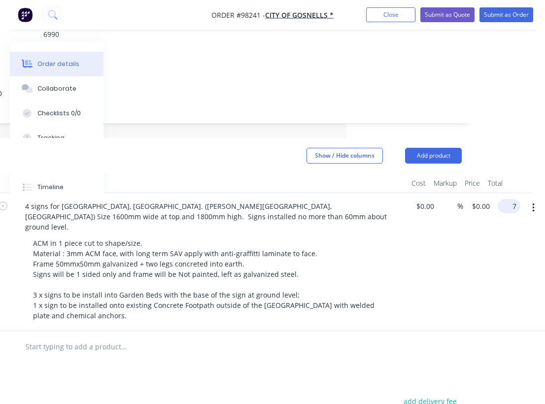
scroll to position [166, 191]
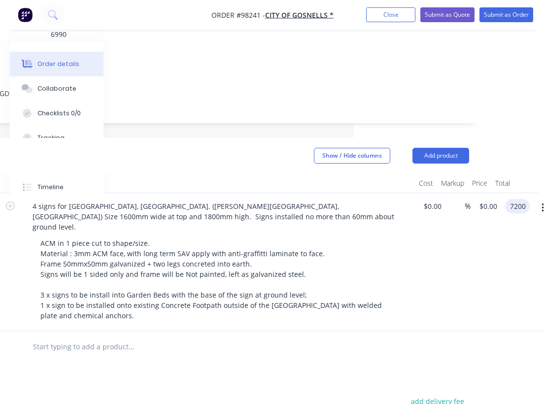
type input "7200"
type input "$1,800.00"
type input "$7,200.00"
click at [319, 337] on div at bounding box center [173, 347] width 296 height 20
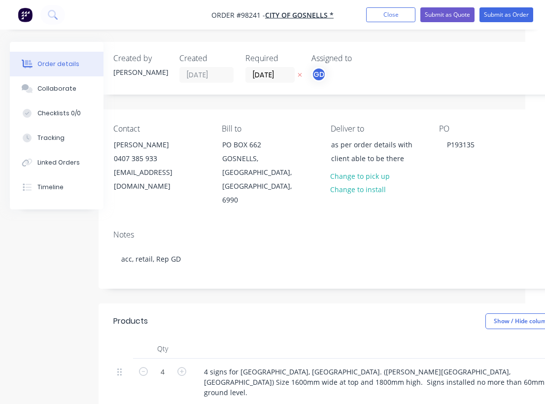
scroll to position [0, 0]
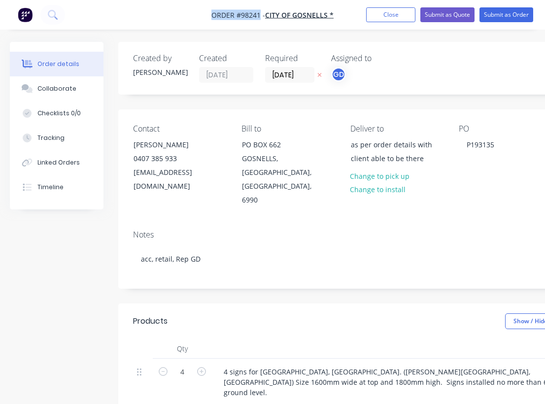
drag, startPoint x: 206, startPoint y: 15, endPoint x: 260, endPoint y: 18, distance: 54.3
click at [260, 18] on nav "Order #98241 - CITY OF GOSNELLS * Add product Close Submit as Quote Submit as O…" at bounding box center [272, 15] width 545 height 30
copy span "Order #98241"
click at [382, 20] on button "Close" at bounding box center [390, 14] width 49 height 15
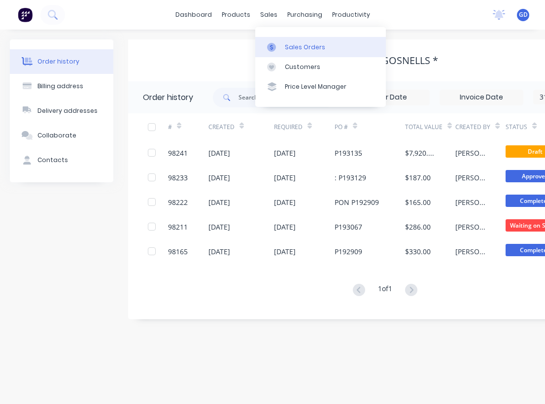
click at [294, 43] on div "Sales Orders" at bounding box center [305, 47] width 40 height 9
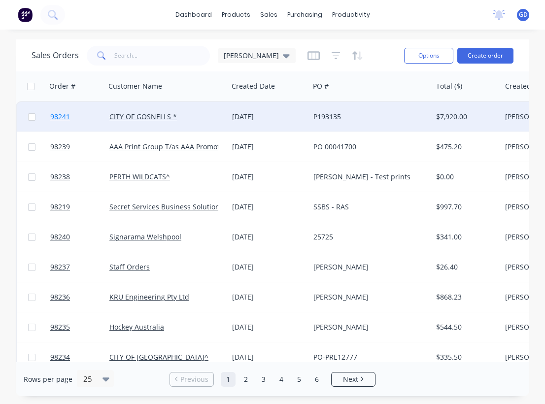
click at [62, 121] on span "98241" at bounding box center [60, 117] width 20 height 10
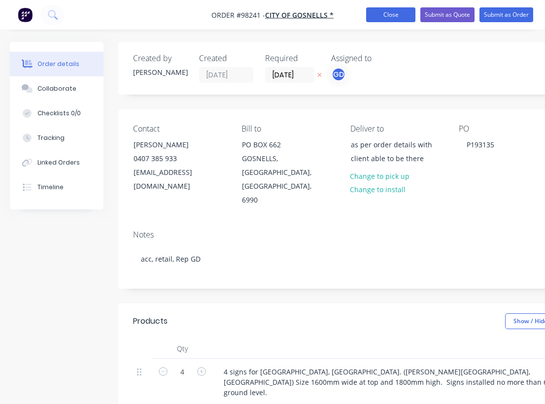
click at [391, 16] on button "Close" at bounding box center [390, 14] width 49 height 15
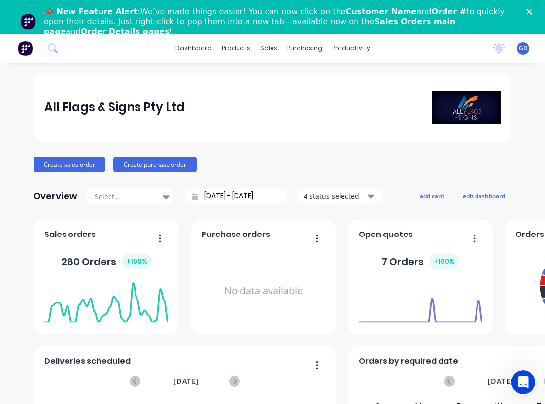
click at [528, 11] on polygon "Close" at bounding box center [530, 12] width 6 height 6
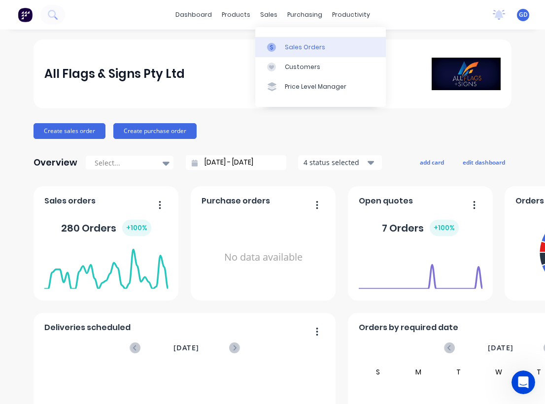
click at [296, 51] on div "Sales Orders" at bounding box center [305, 47] width 40 height 9
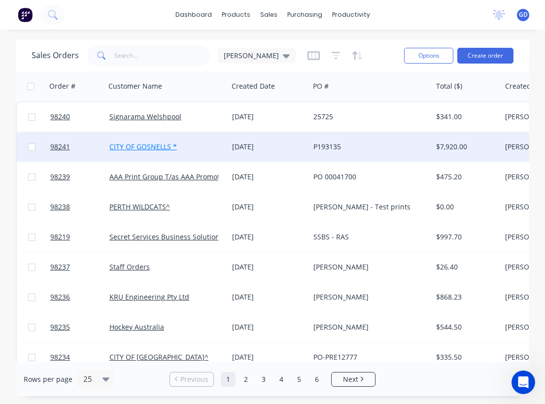
click at [118, 144] on link "CITY OF GOSNELLS *" at bounding box center [143, 146] width 68 height 9
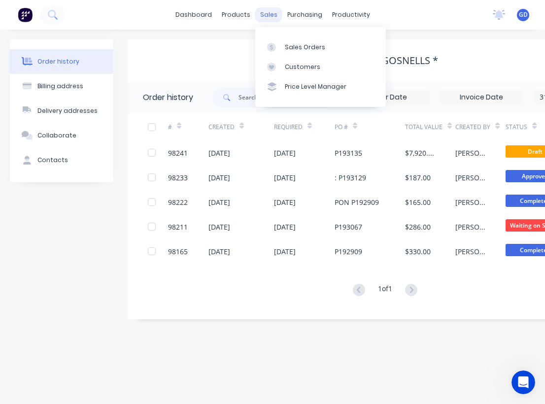
click at [267, 17] on div "sales" at bounding box center [268, 14] width 27 height 15
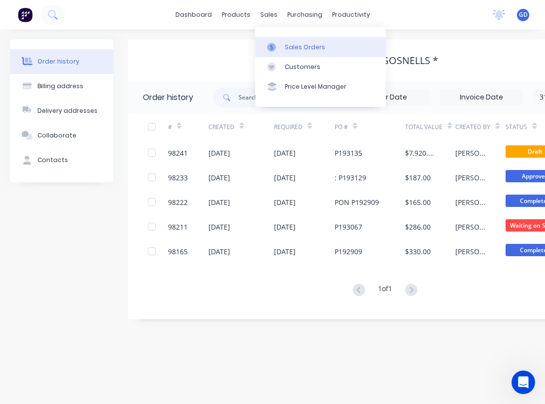
click at [287, 44] on div "Sales Orders" at bounding box center [305, 47] width 40 height 9
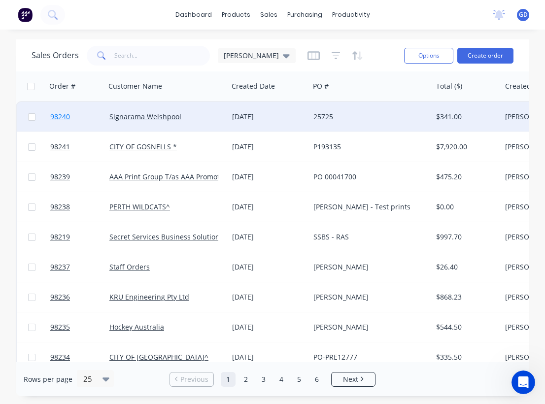
click at [60, 118] on span "98240" at bounding box center [60, 117] width 20 height 10
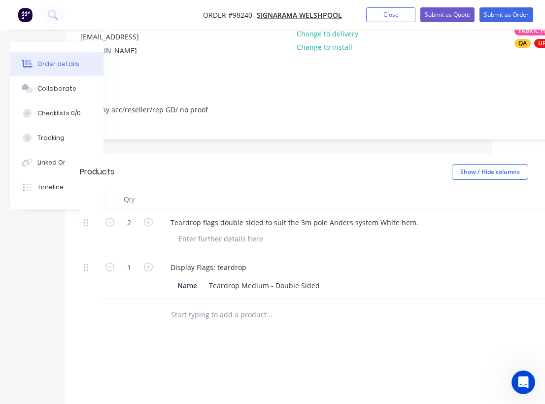
scroll to position [136, 123]
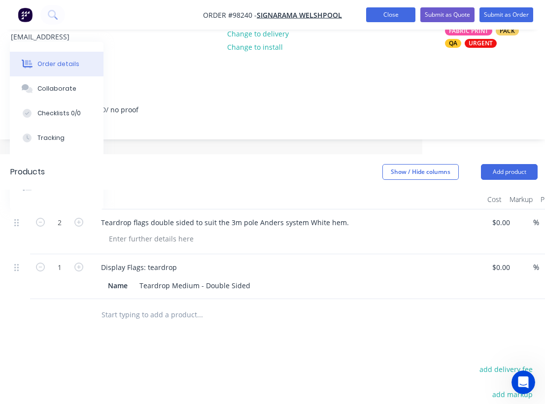
click at [378, 14] on button "Close" at bounding box center [390, 14] width 49 height 15
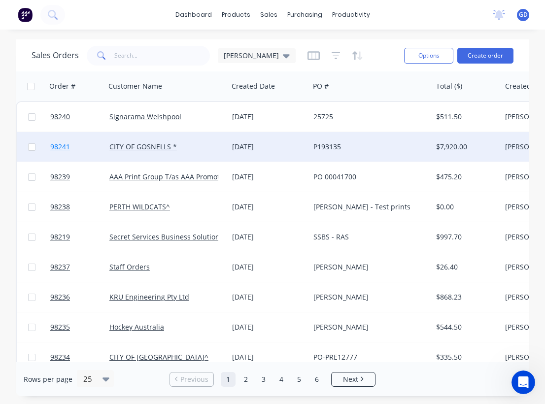
click at [66, 145] on span "98241" at bounding box center [60, 147] width 20 height 10
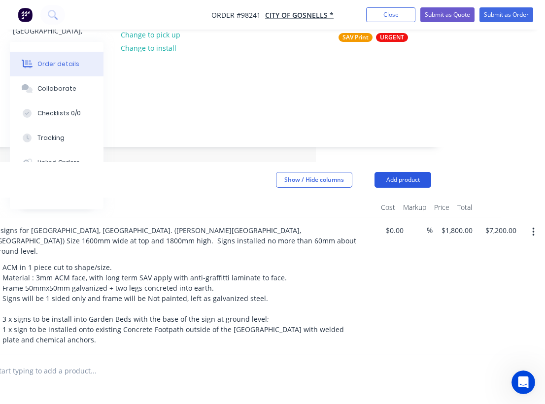
scroll to position [142, 229]
click at [414, 172] on button "Add product" at bounding box center [403, 180] width 57 height 16
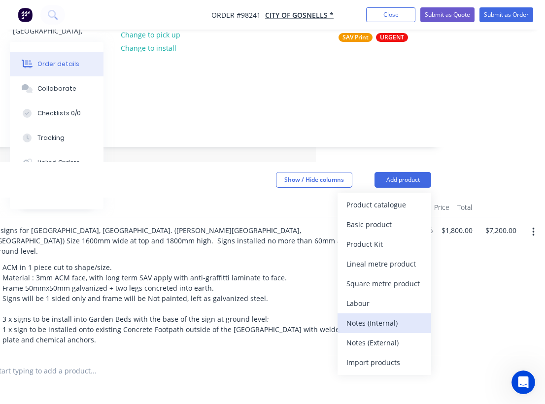
click at [380, 316] on div "Notes (Internal)" at bounding box center [385, 323] width 76 height 14
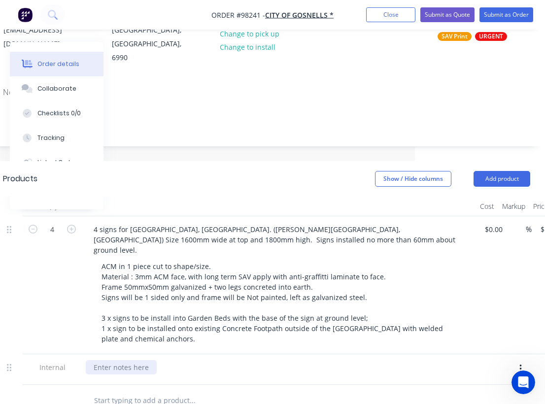
scroll to position [142, 129]
click at [120, 360] on div at bounding box center [122, 367] width 71 height 14
paste div
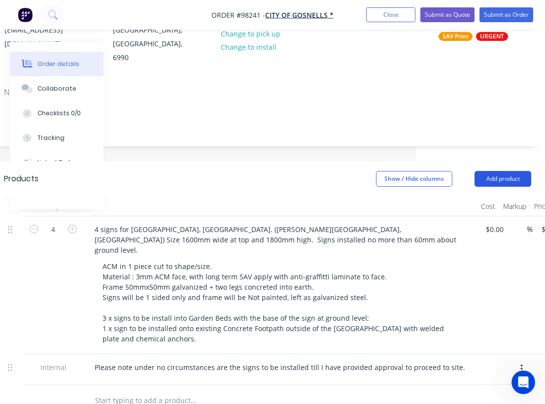
click at [502, 171] on button "Add product" at bounding box center [503, 179] width 57 height 16
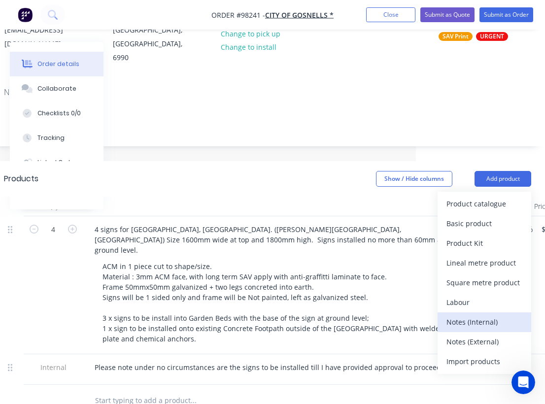
click at [481, 315] on div "Notes (Internal)" at bounding box center [485, 322] width 76 height 14
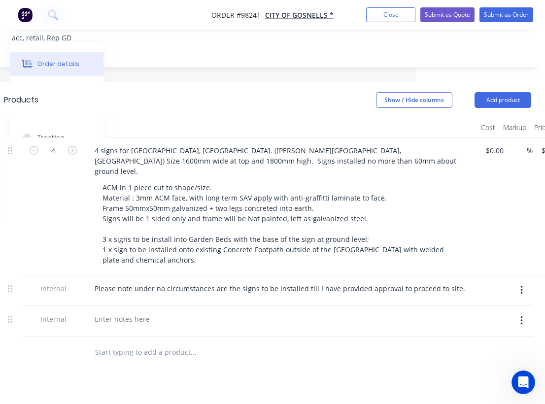
scroll to position [223, 129]
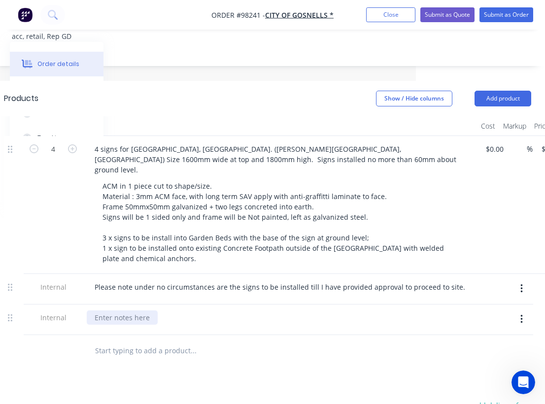
click at [121, 311] on div at bounding box center [122, 318] width 71 height 14
paste div
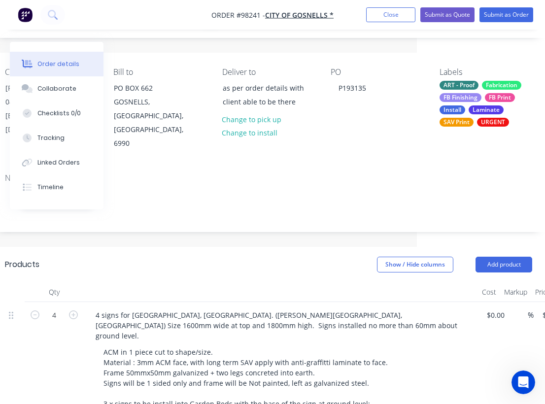
scroll to position [0, 128]
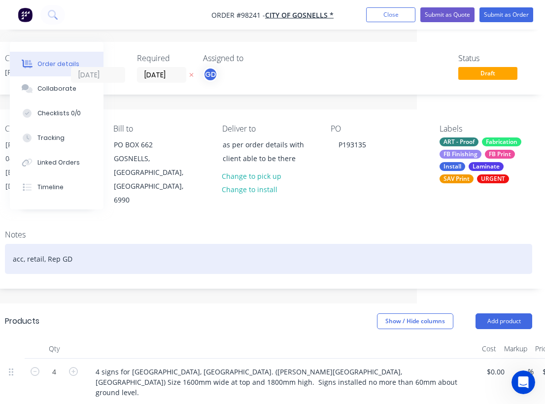
click at [223, 244] on div "acc, retail, Rep GD" at bounding box center [269, 259] width 528 height 30
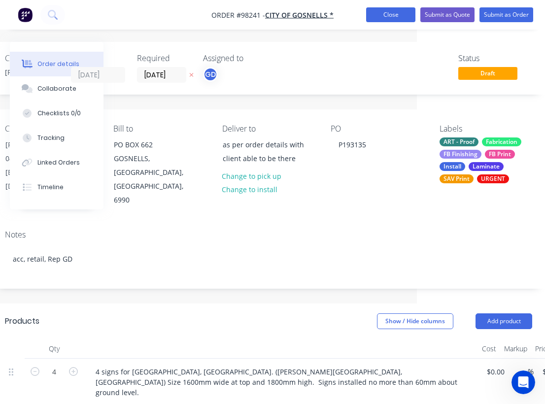
click at [387, 15] on button "Close" at bounding box center [390, 14] width 49 height 15
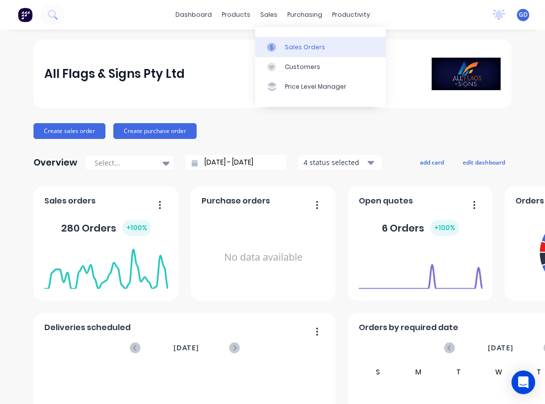
click at [293, 44] on div "Sales Orders" at bounding box center [305, 47] width 40 height 9
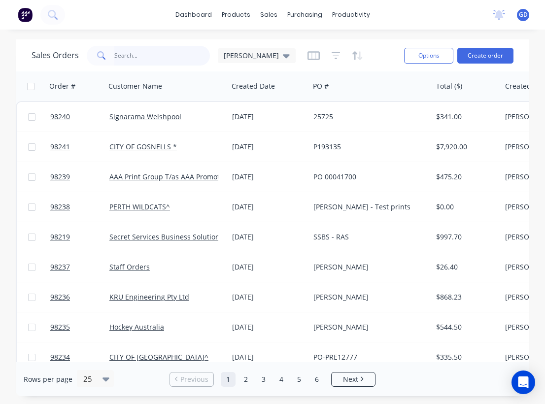
click at [126, 54] on input "text" at bounding box center [162, 56] width 96 height 20
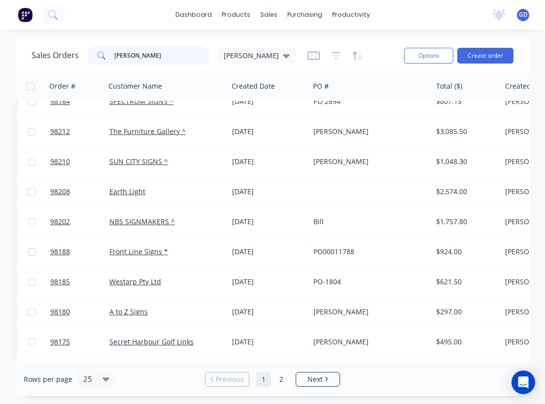
scroll to position [139, 0]
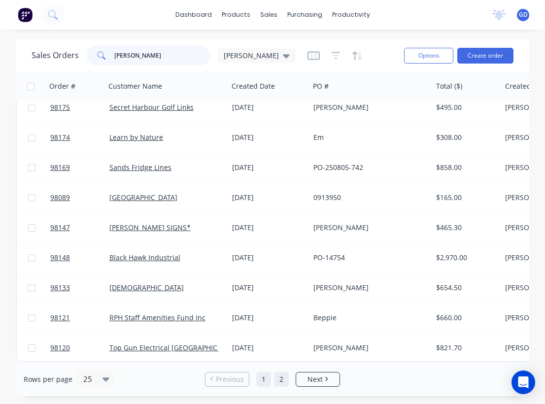
type input "Shannon"
click at [283, 381] on link "2" at bounding box center [281, 379] width 15 height 15
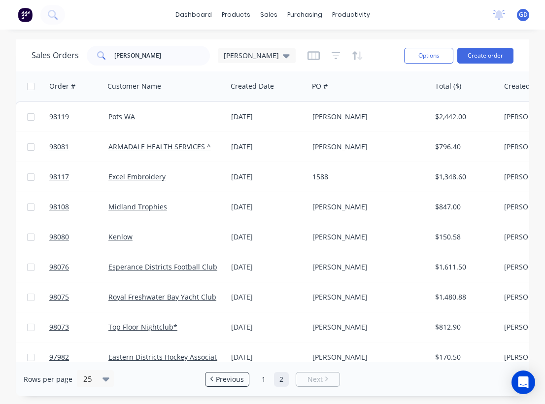
scroll to position [0, 1]
